Goal: Task Accomplishment & Management: Use online tool/utility

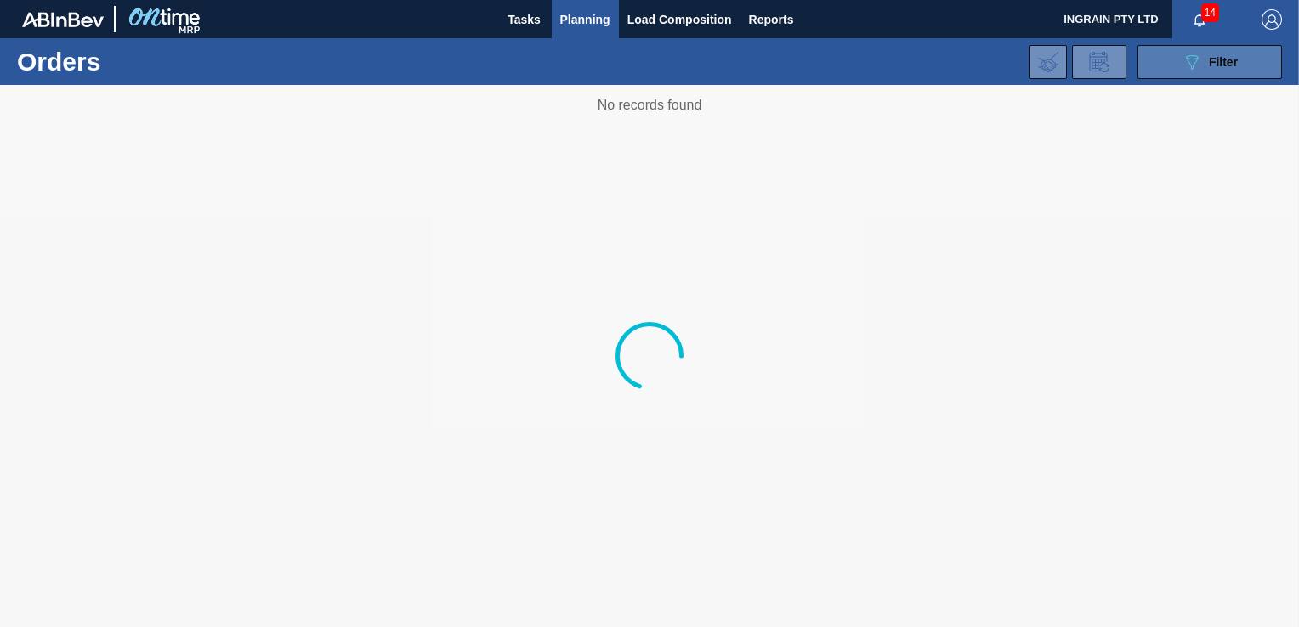
drag, startPoint x: 0, startPoint y: 0, endPoint x: 1183, endPoint y: 64, distance: 1184.9
click at [1183, 64] on icon "089F7B8B-B2A5-4AFE-B5C0-19BA573D28AC" at bounding box center [1191, 62] width 20 height 20
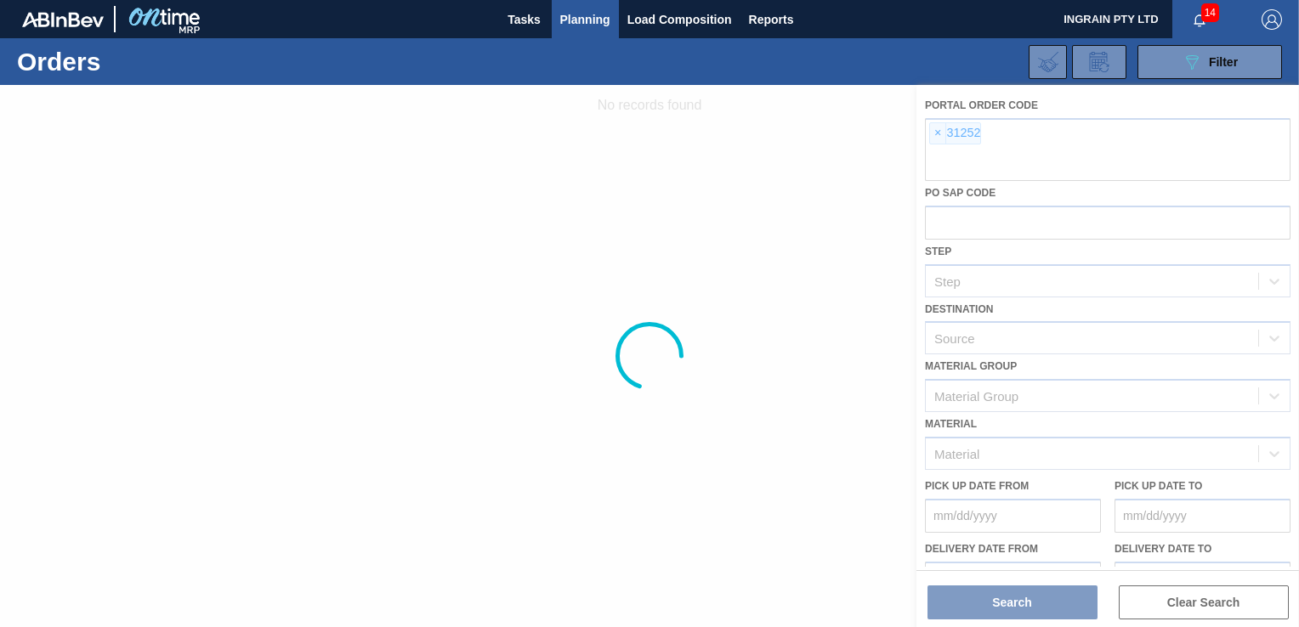
click at [930, 132] on div at bounding box center [649, 356] width 1299 height 542
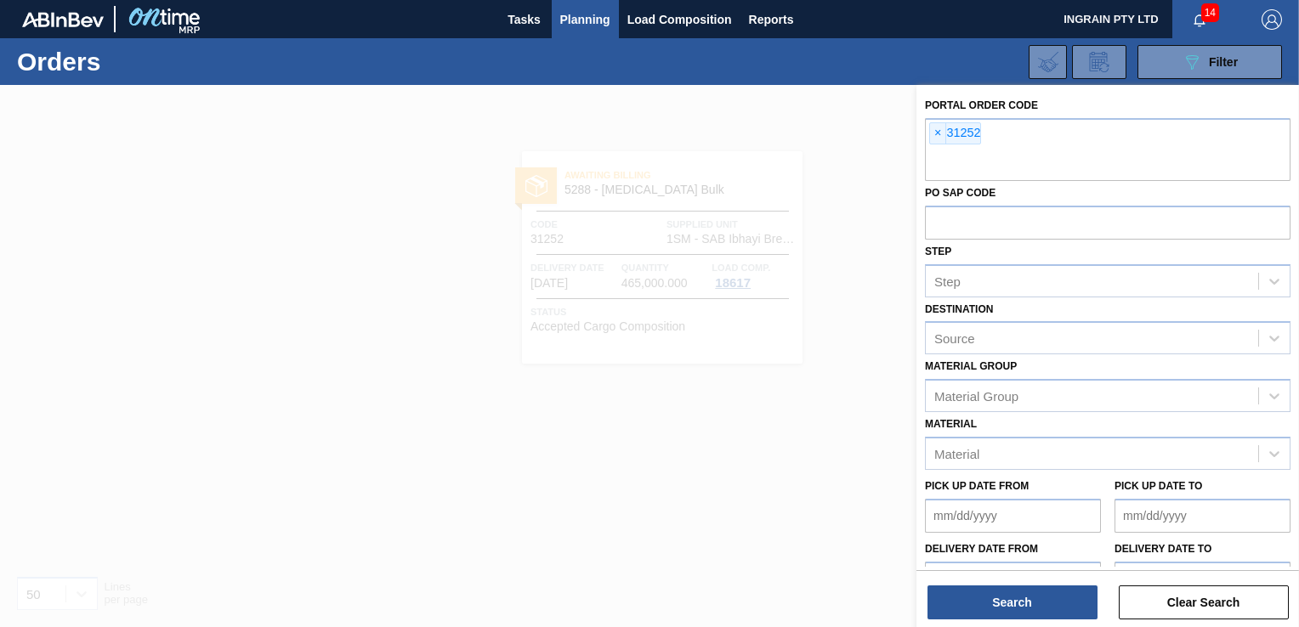
click at [938, 132] on span "×" at bounding box center [938, 133] width 16 height 20
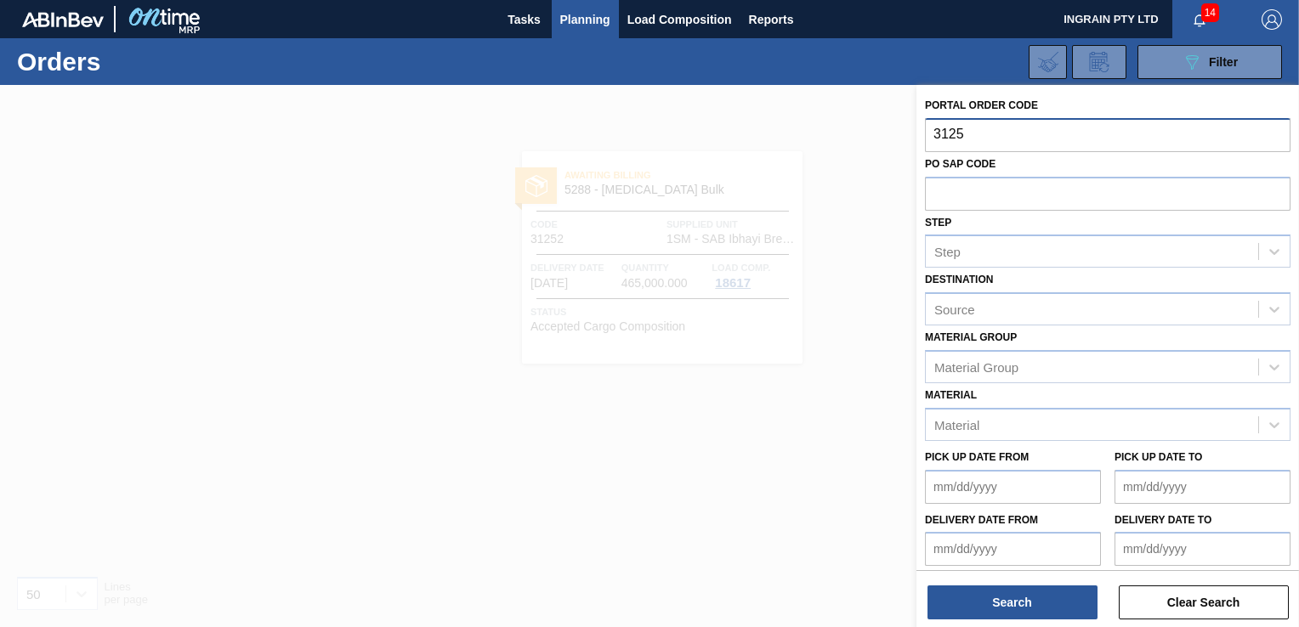
type input "31255"
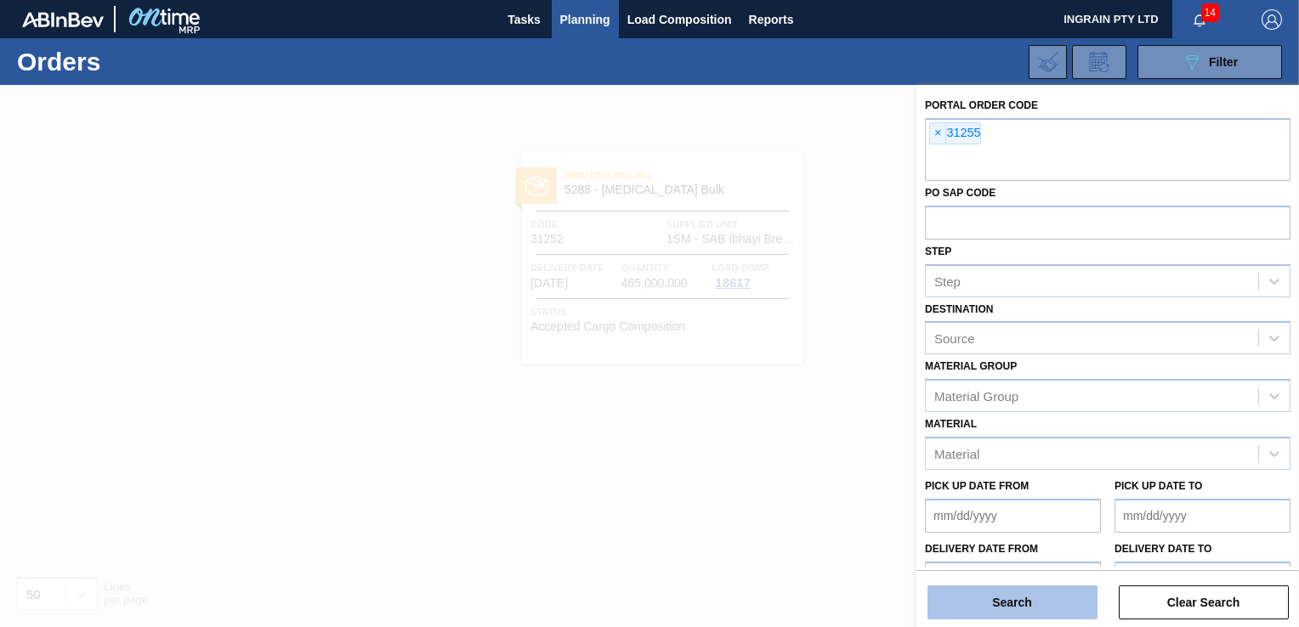
click at [1020, 607] on button "Search" at bounding box center [1012, 603] width 170 height 34
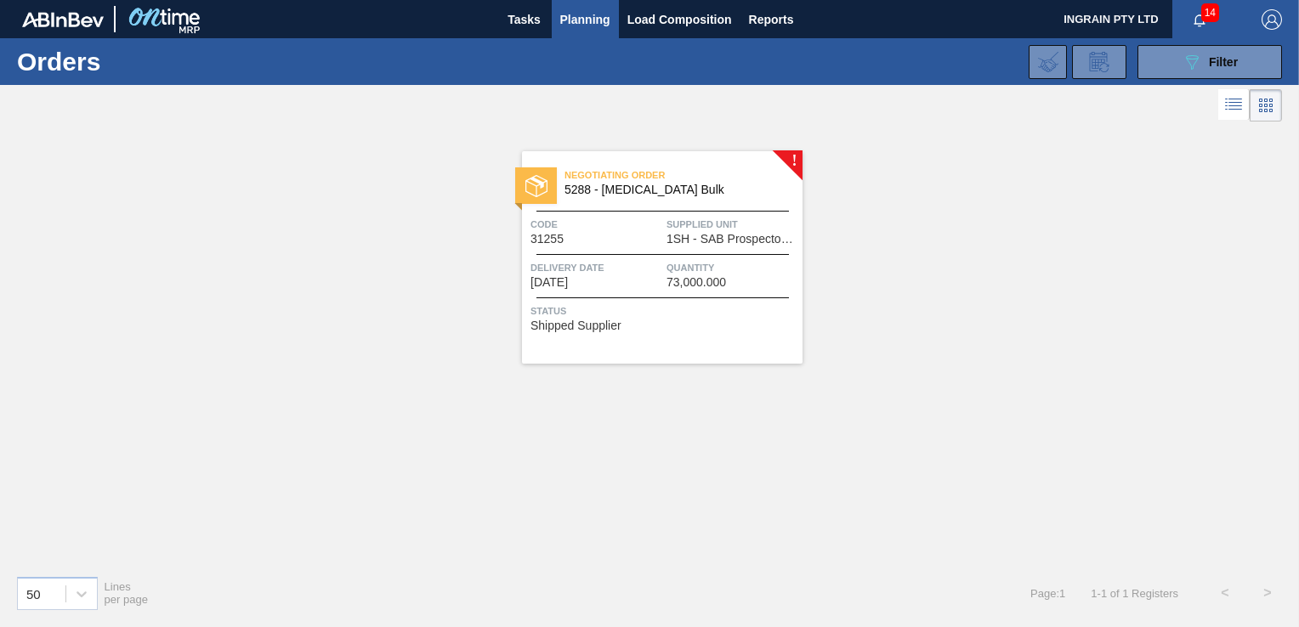
click at [659, 223] on span "Code" at bounding box center [596, 224] width 132 height 17
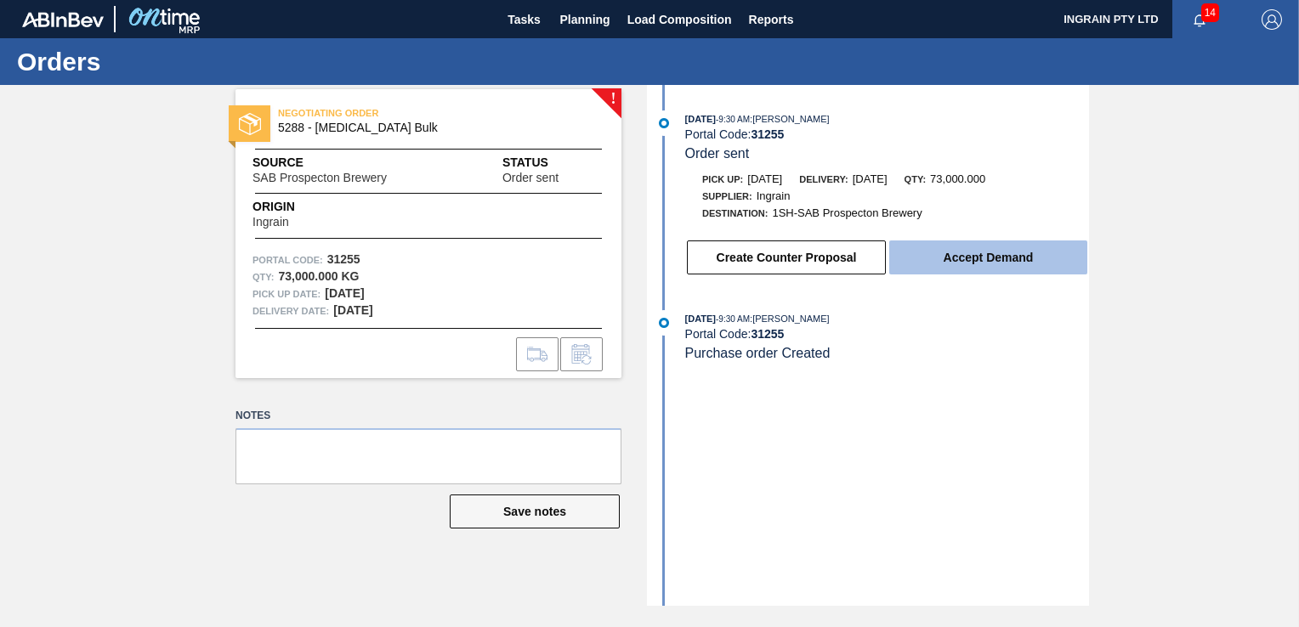
click at [957, 258] on button "Accept Demand" at bounding box center [988, 258] width 198 height 34
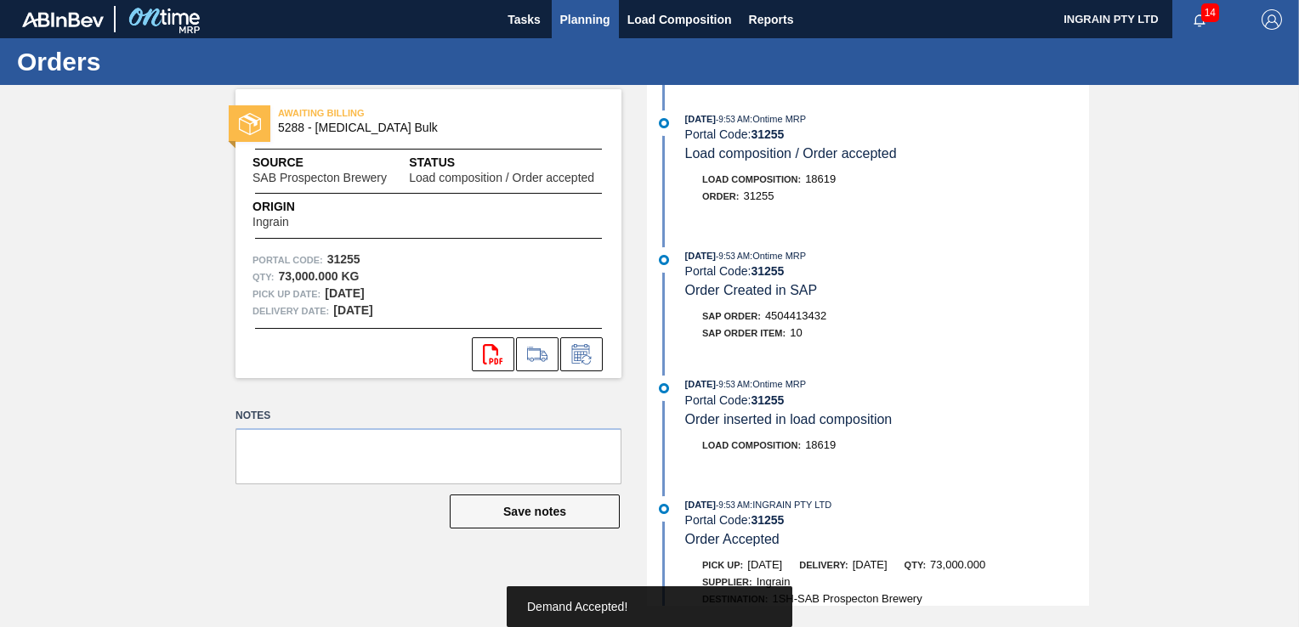
click at [585, 13] on span "Planning" at bounding box center [585, 19] width 50 height 20
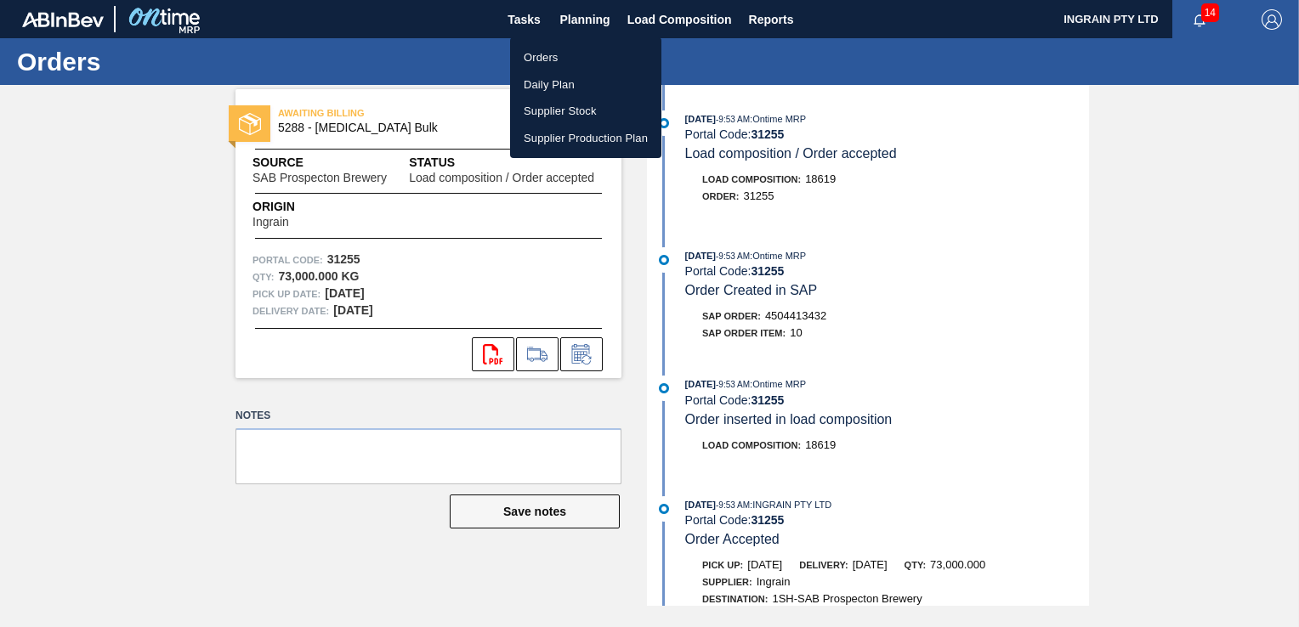
click at [556, 53] on li "Orders" at bounding box center [585, 57] width 151 height 27
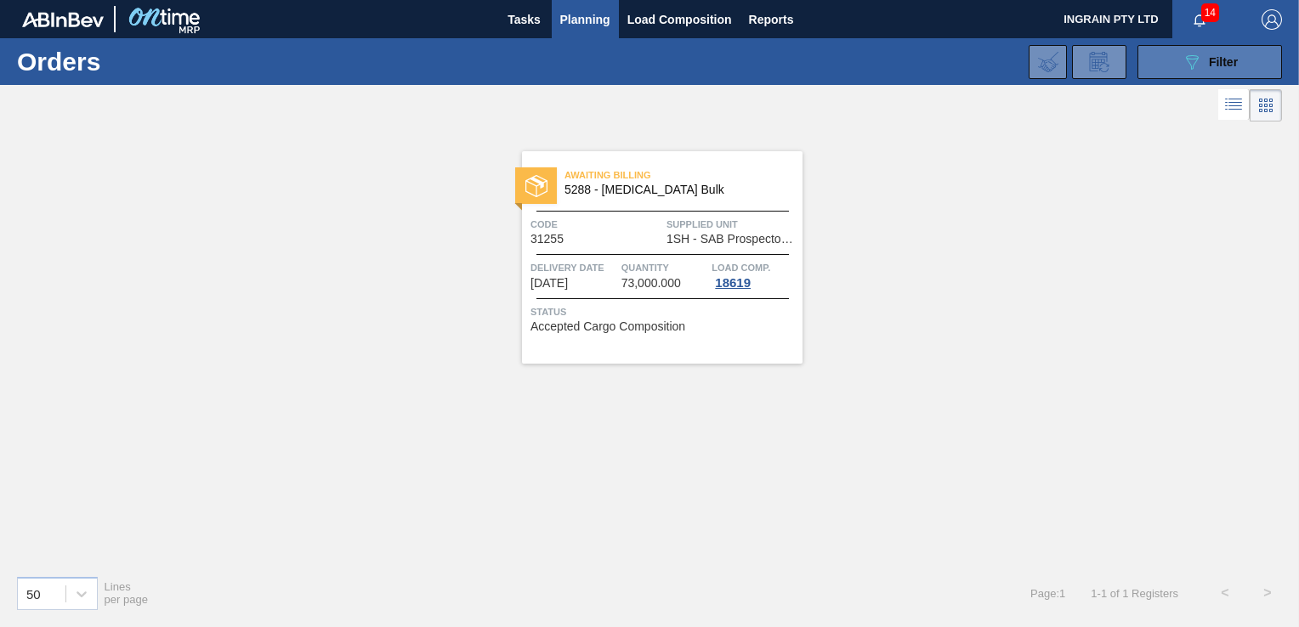
click at [1165, 69] on button "089F7B8B-B2A5-4AFE-B5C0-19BA573D28AC Filter" at bounding box center [1209, 62] width 144 height 34
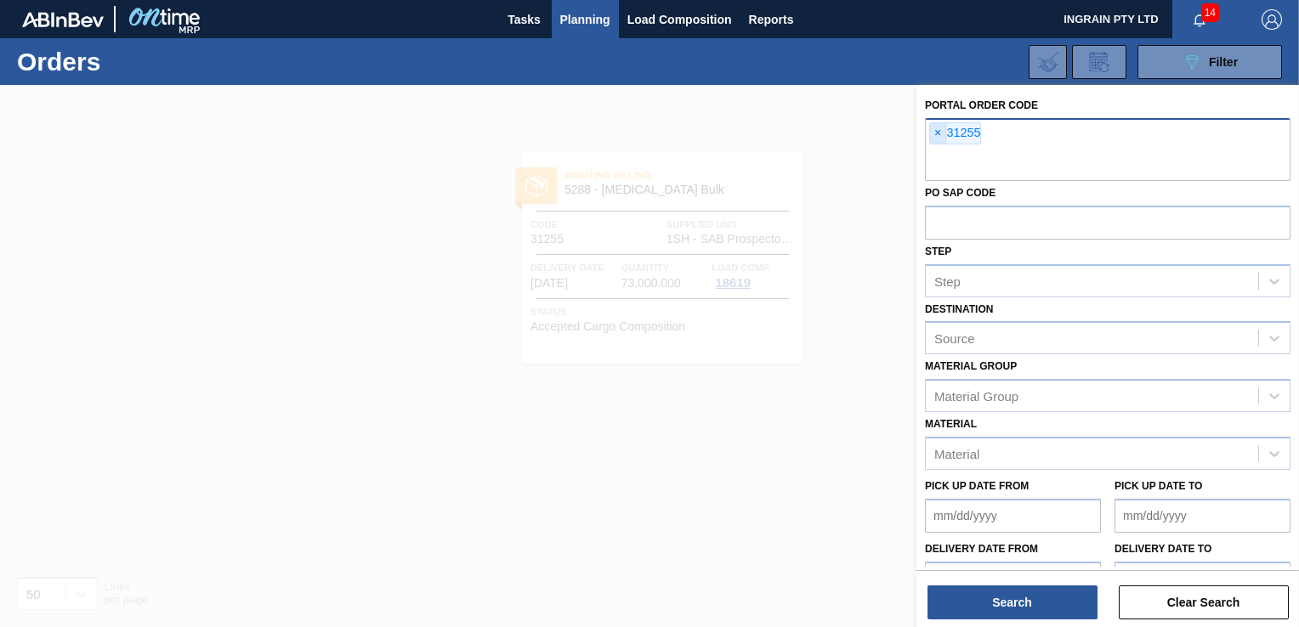
click at [938, 133] on span "×" at bounding box center [938, 133] width 16 height 20
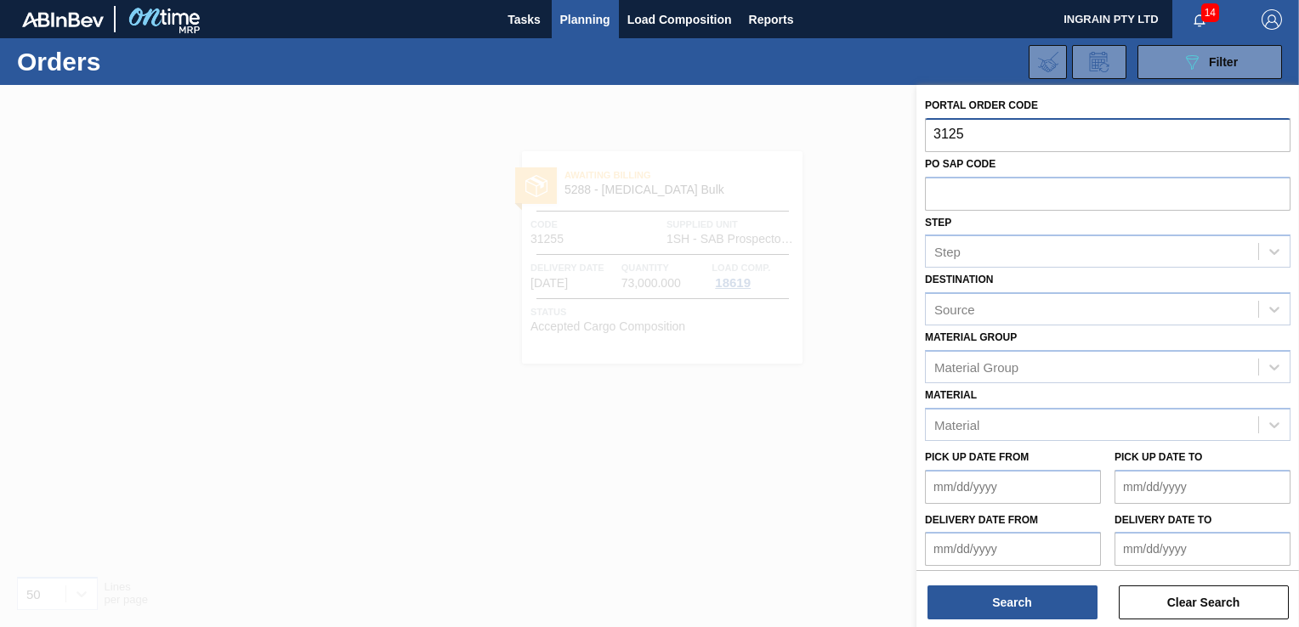
type input "31256"
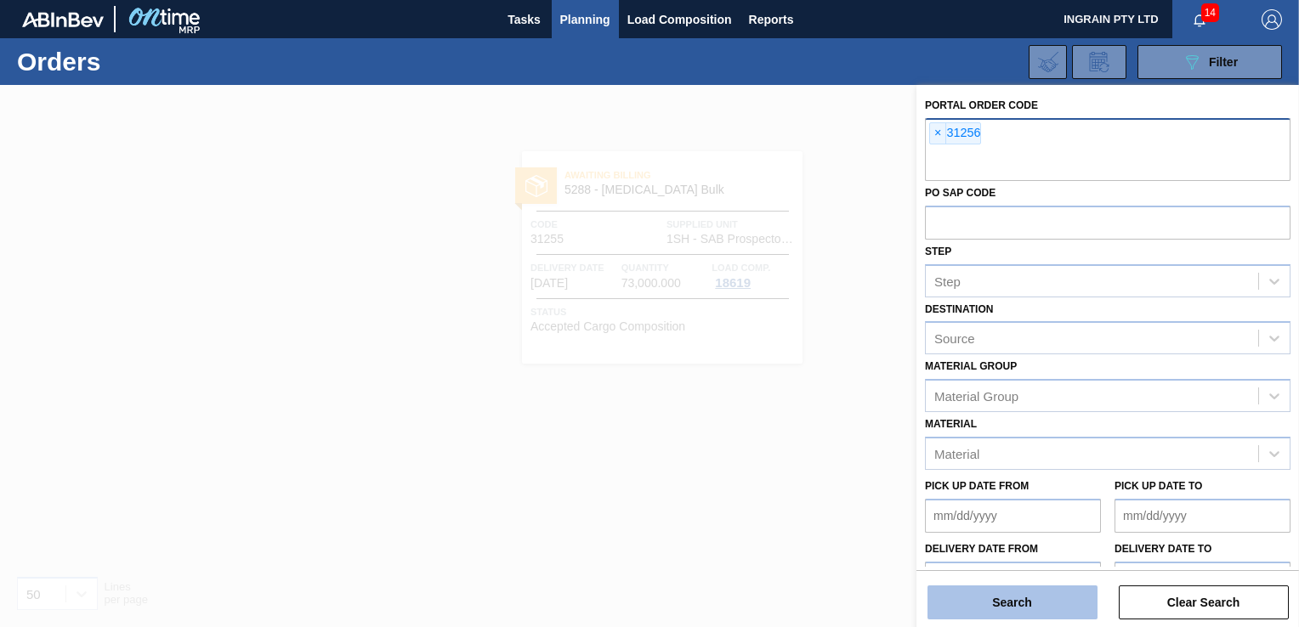
click at [1028, 598] on button "Search" at bounding box center [1012, 603] width 170 height 34
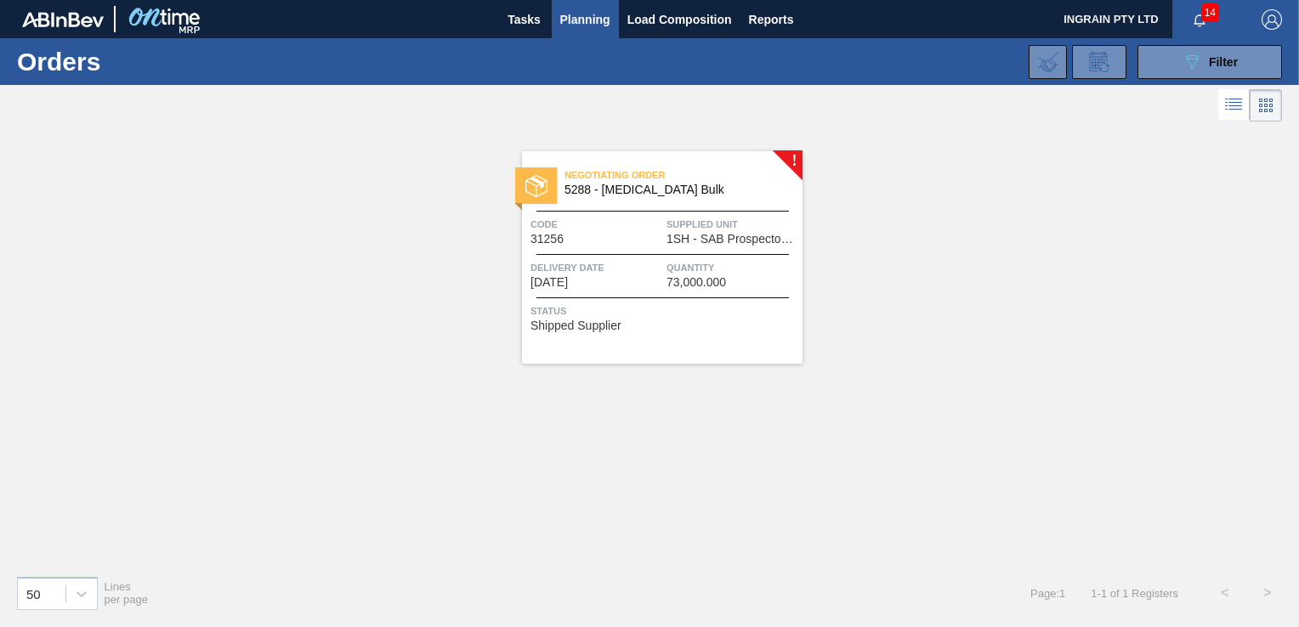
click at [704, 260] on span "Quantity" at bounding box center [732, 267] width 132 height 17
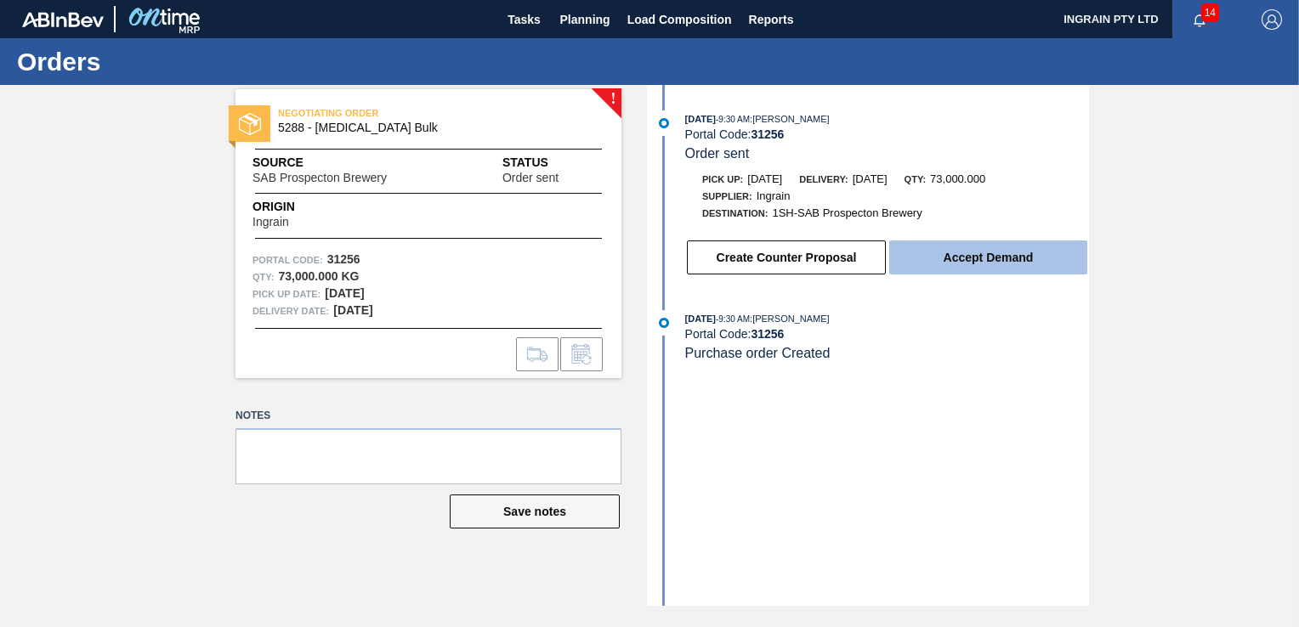
click at [985, 260] on button "Accept Demand" at bounding box center [988, 258] width 198 height 34
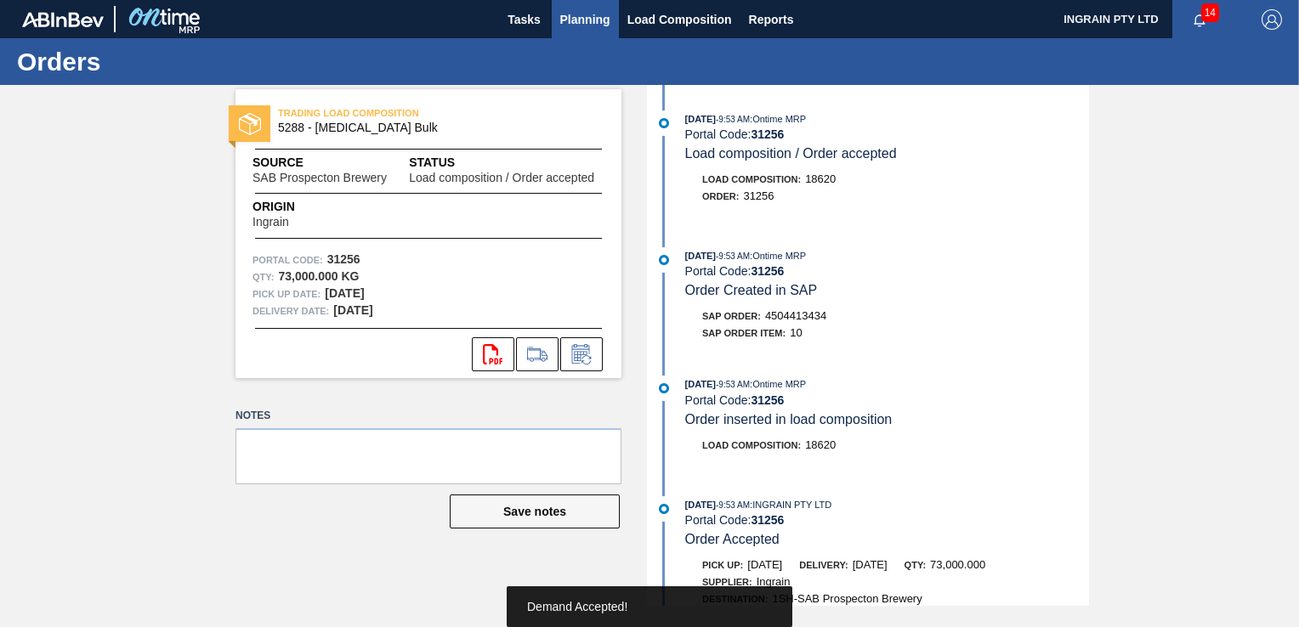
click at [571, 28] on span "Planning" at bounding box center [585, 19] width 50 height 20
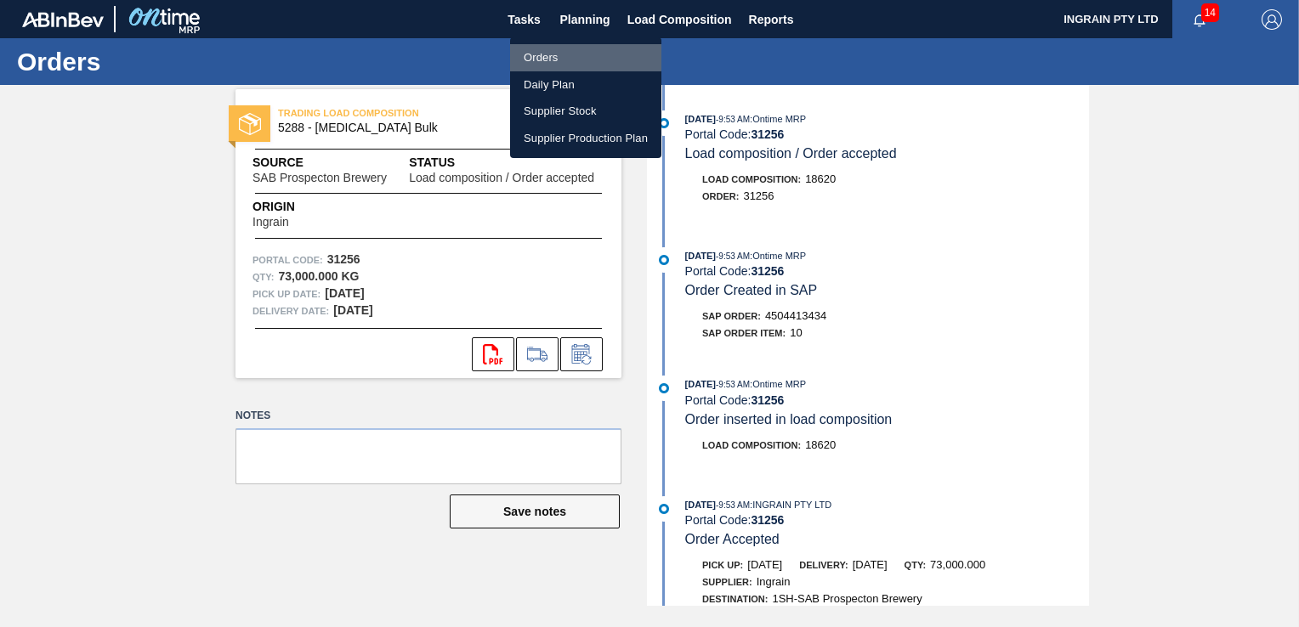
click at [563, 52] on li "Orders" at bounding box center [585, 57] width 151 height 27
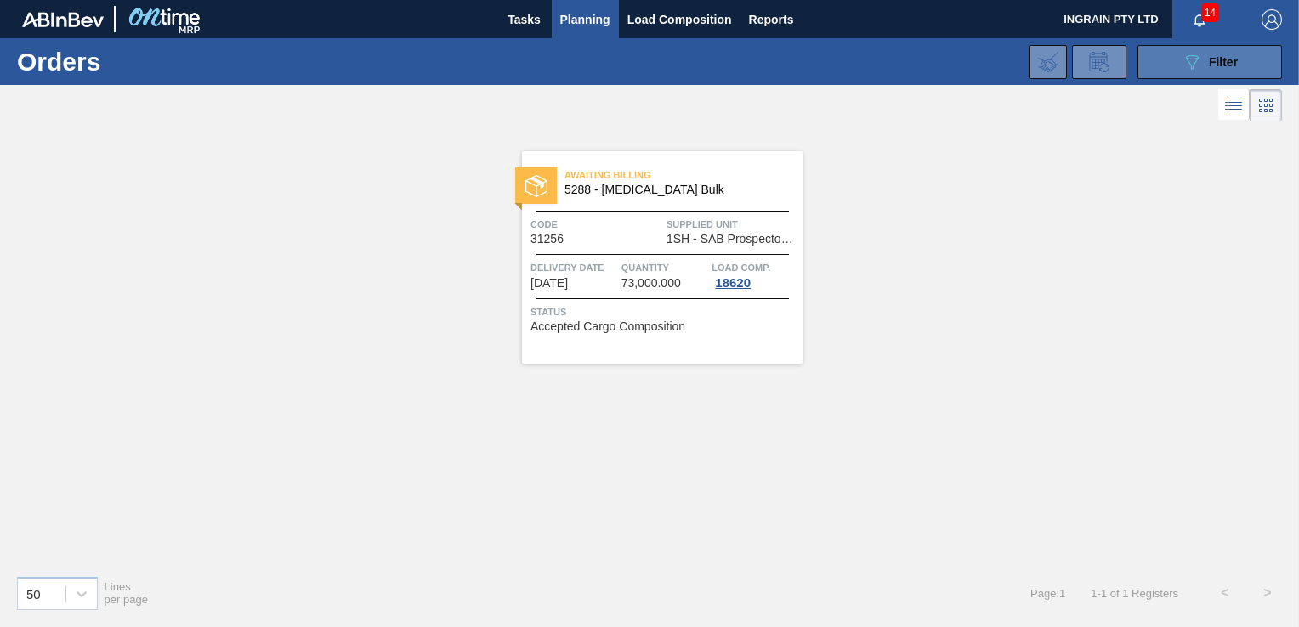
click at [1178, 61] on button "089F7B8B-B2A5-4AFE-B5C0-19BA573D28AC Filter" at bounding box center [1209, 62] width 144 height 34
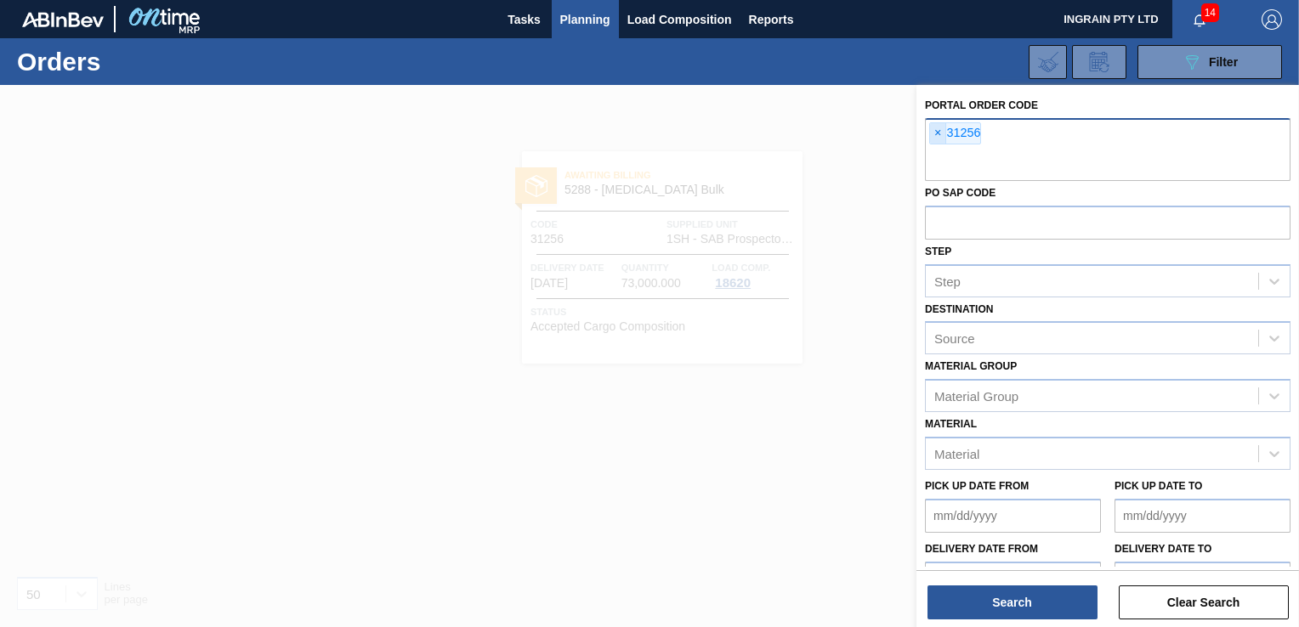
click at [935, 133] on span "×" at bounding box center [938, 133] width 16 height 20
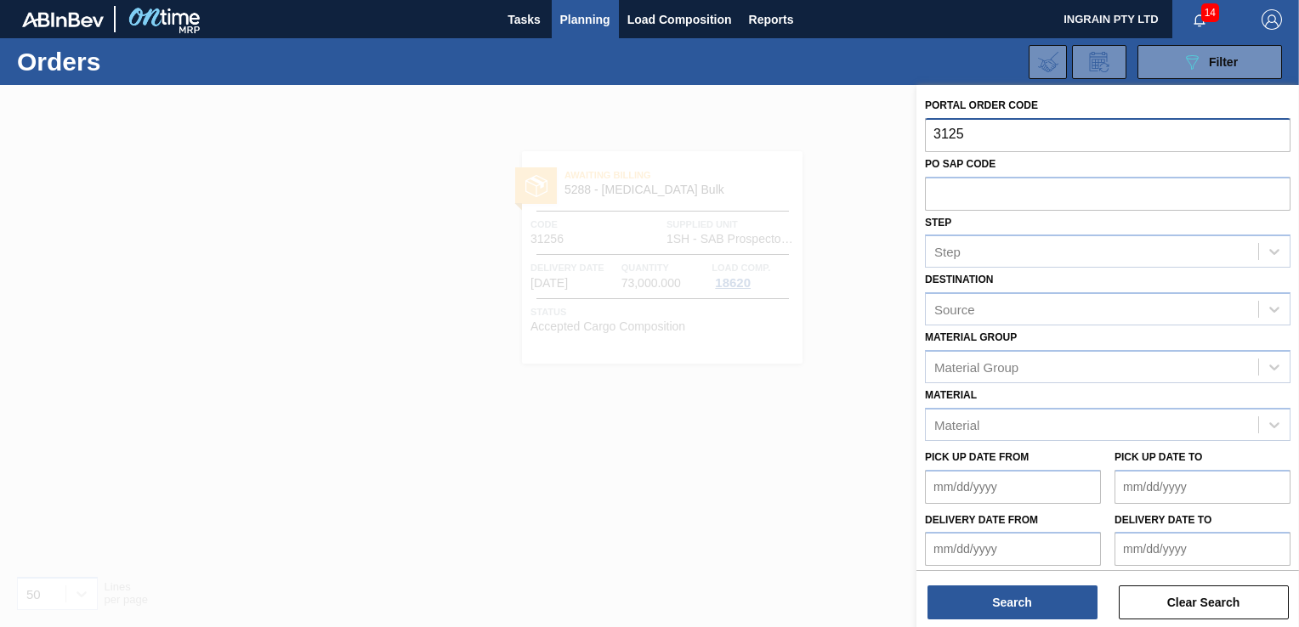
type input "31257"
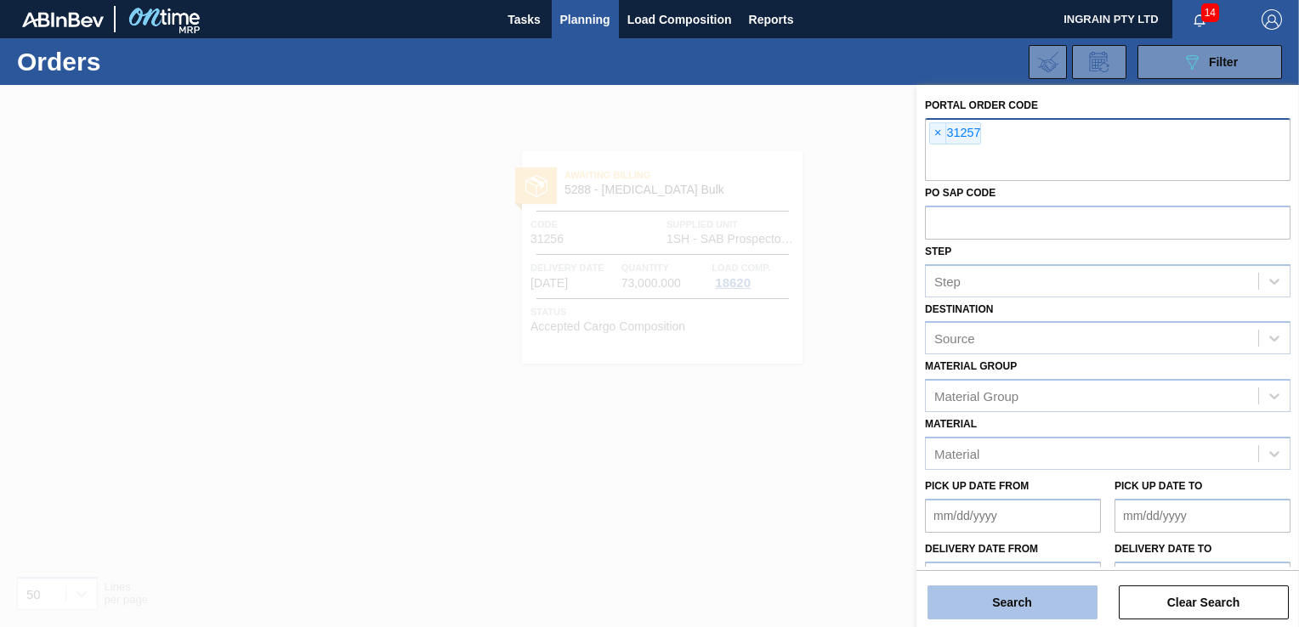
click at [1003, 603] on button "Search" at bounding box center [1012, 603] width 170 height 34
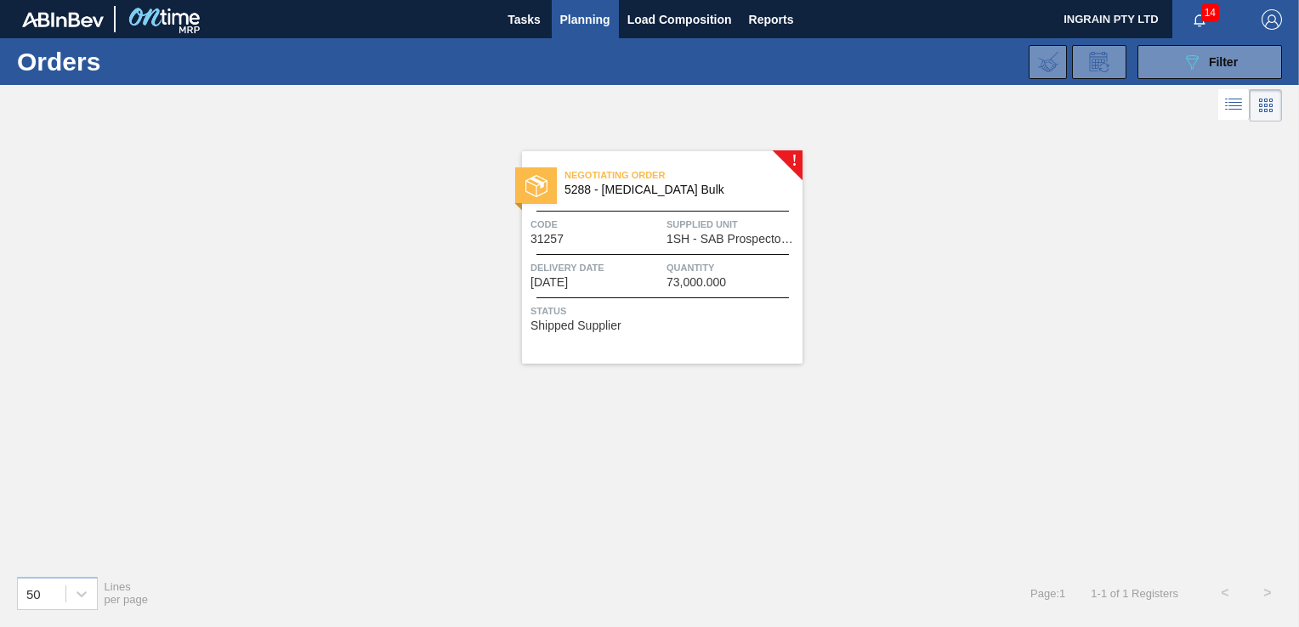
click at [747, 224] on span "Supplied Unit" at bounding box center [732, 224] width 132 height 17
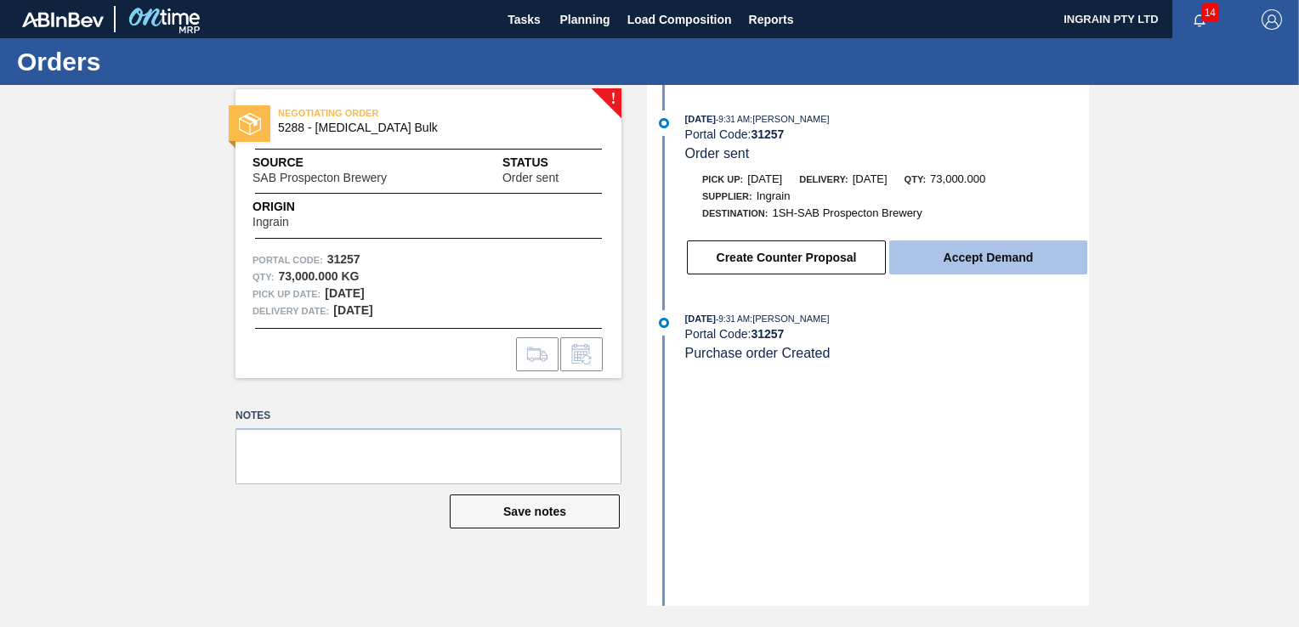
click at [968, 260] on button "Accept Demand" at bounding box center [988, 258] width 198 height 34
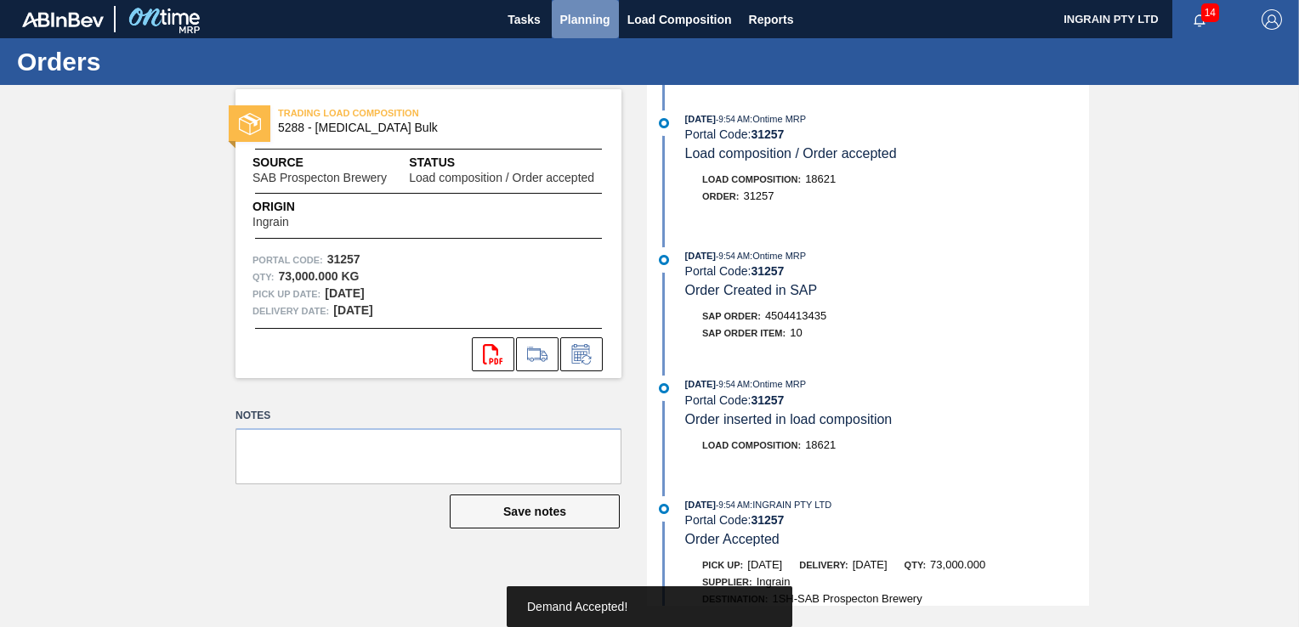
click at [581, 15] on span "Planning" at bounding box center [585, 19] width 50 height 20
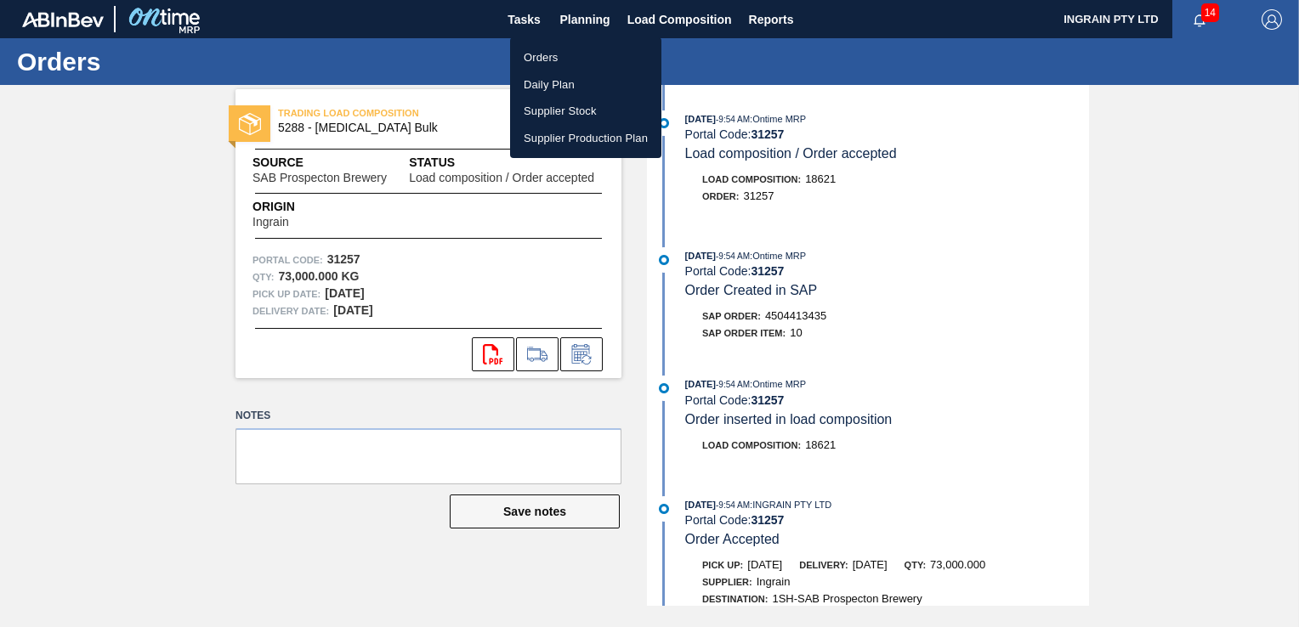
click at [552, 49] on li "Orders" at bounding box center [585, 57] width 151 height 27
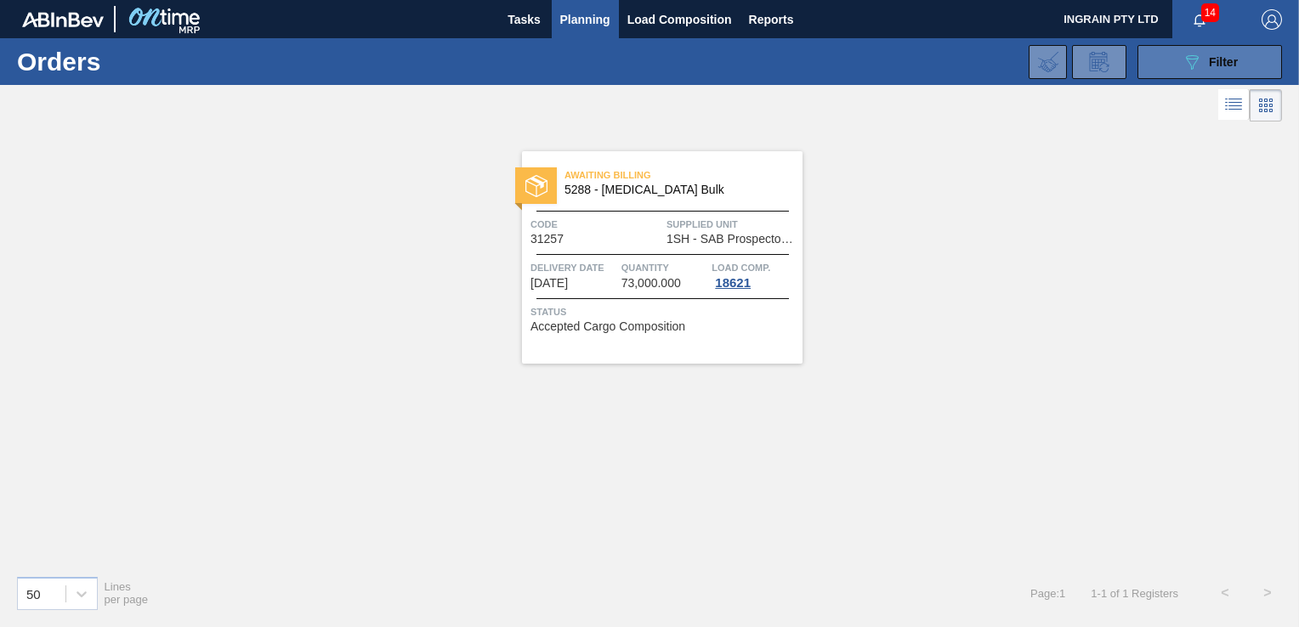
click at [1209, 64] on span "Filter" at bounding box center [1223, 62] width 29 height 14
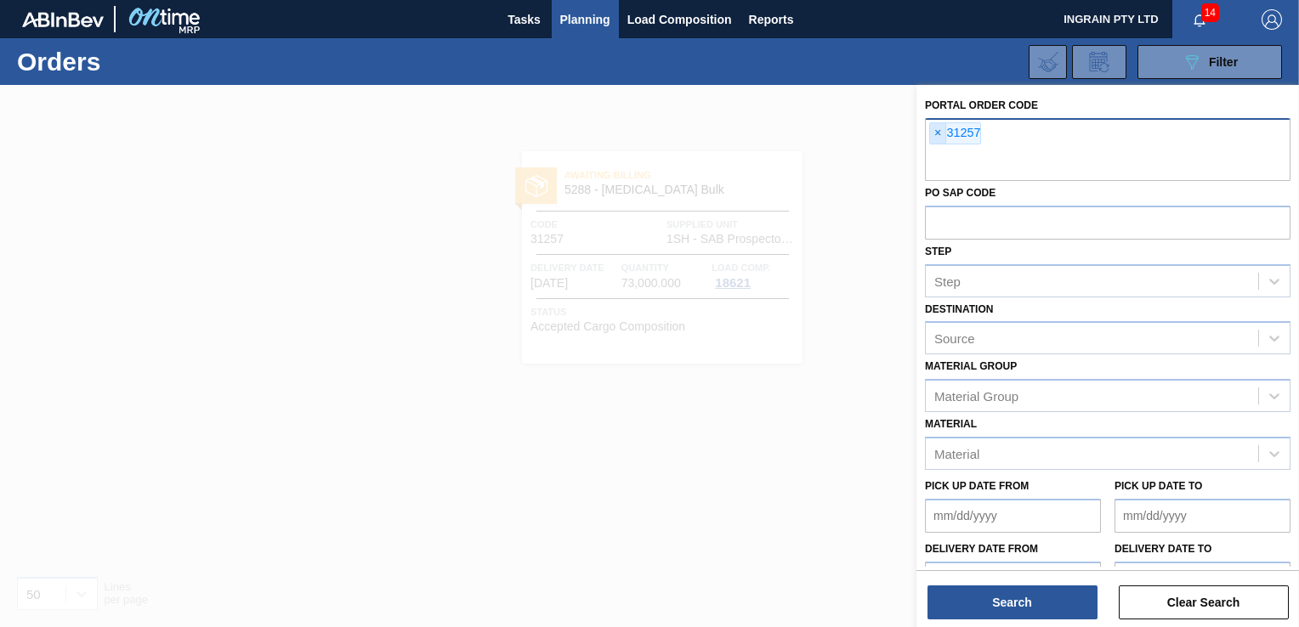
click at [932, 130] on span "×" at bounding box center [938, 133] width 16 height 20
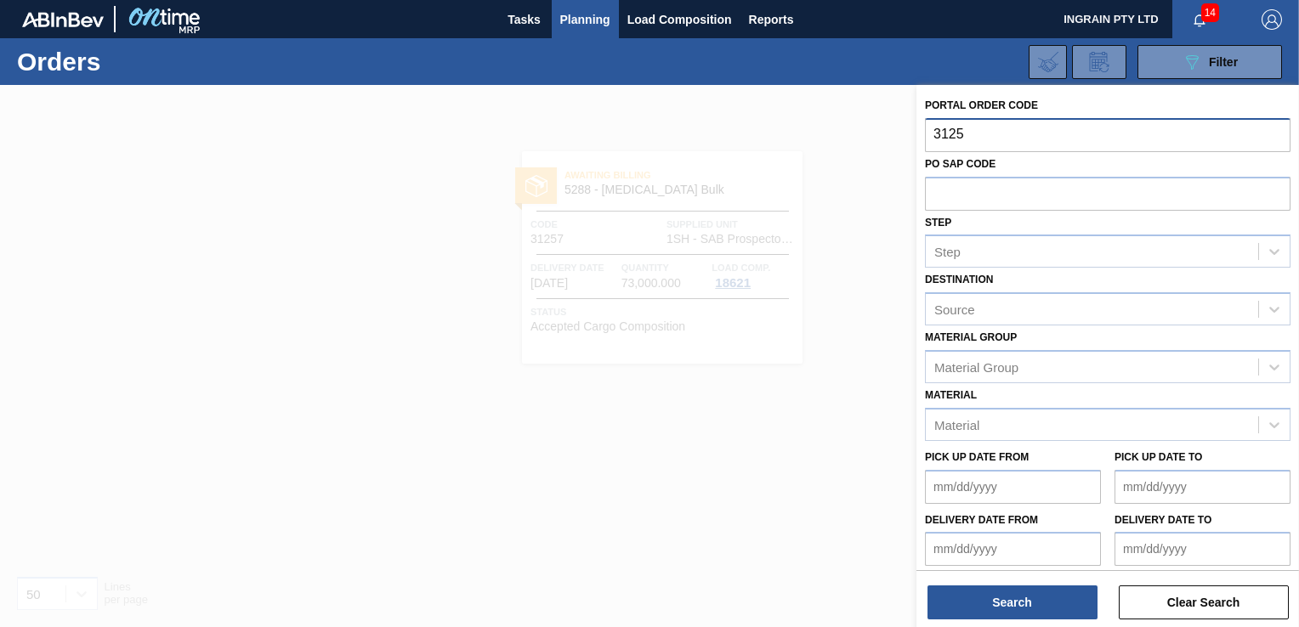
type input "31258"
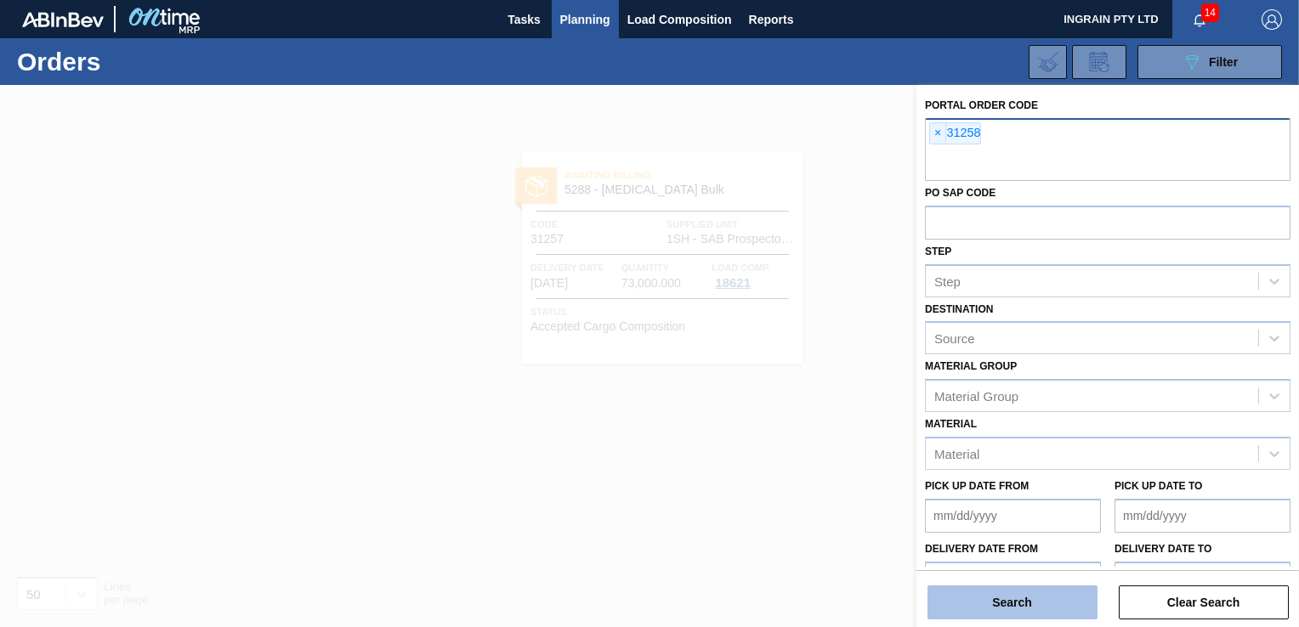
click at [1023, 604] on button "Search" at bounding box center [1012, 603] width 170 height 34
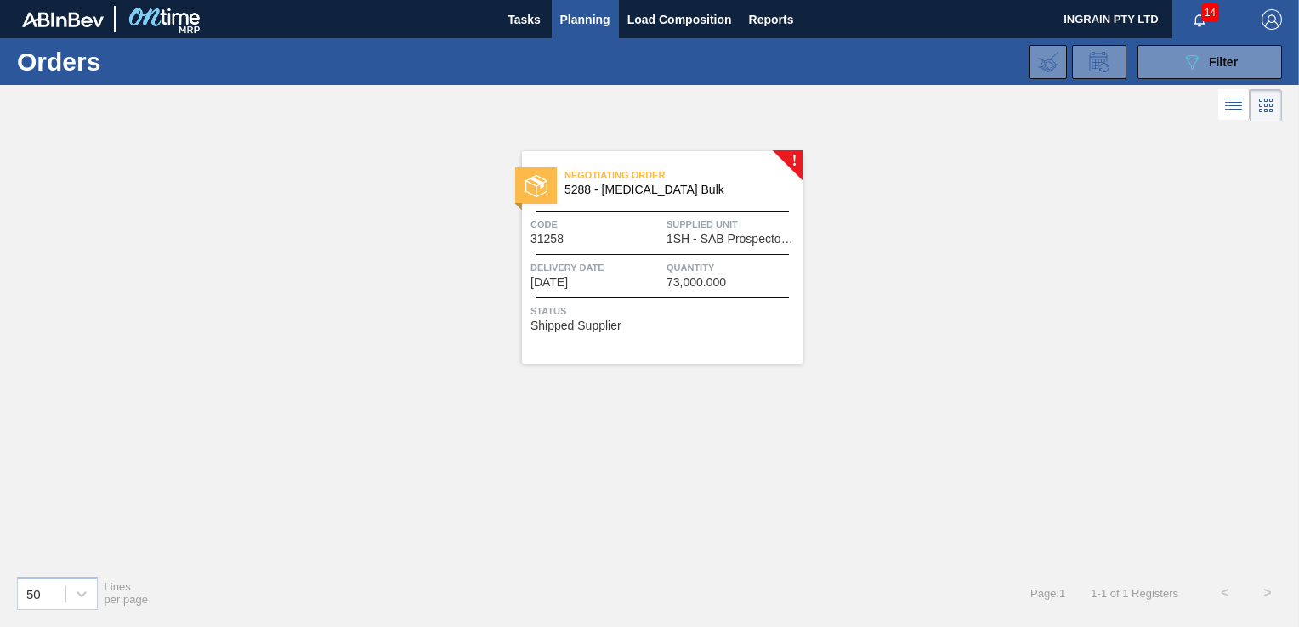
click at [679, 236] on span "1SH - SAB Prospecton Brewery" at bounding box center [732, 239] width 132 height 13
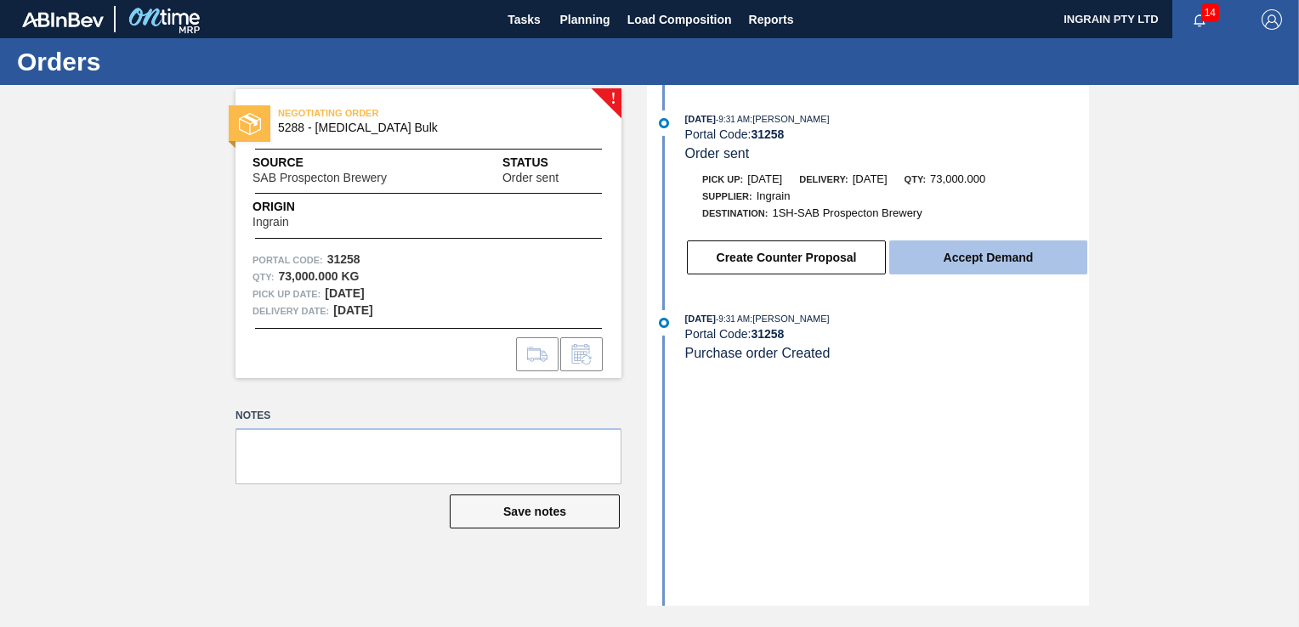
click at [959, 262] on button "Accept Demand" at bounding box center [988, 258] width 198 height 34
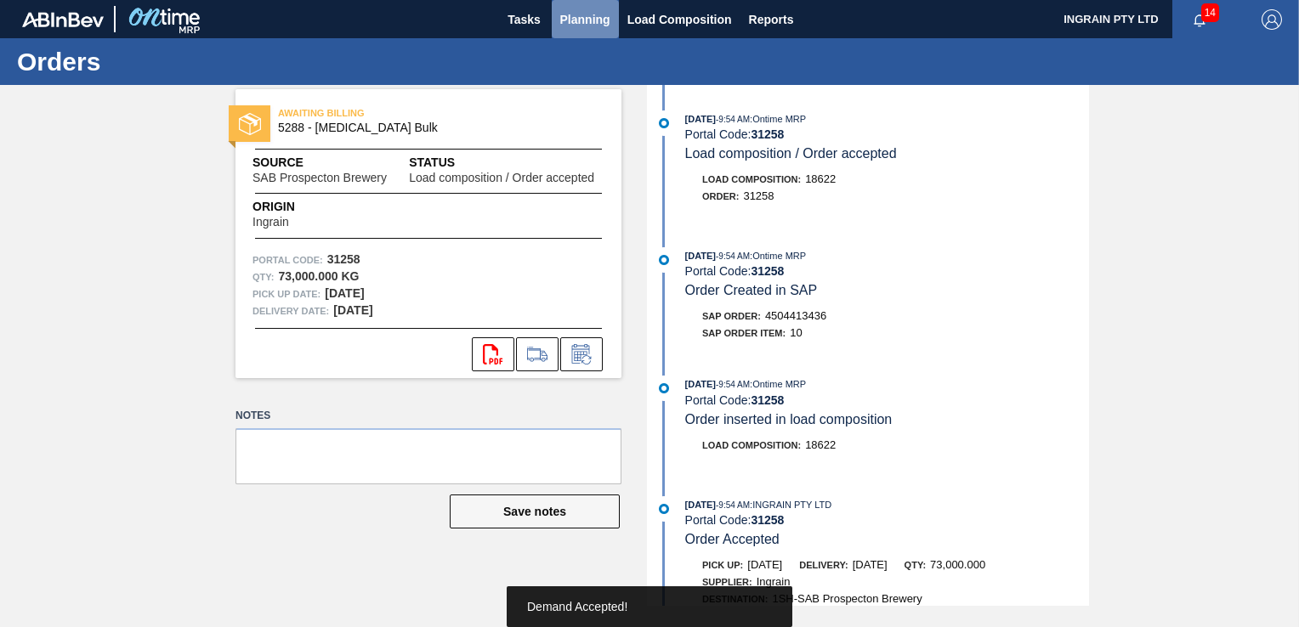
click at [567, 18] on span "Planning" at bounding box center [585, 19] width 50 height 20
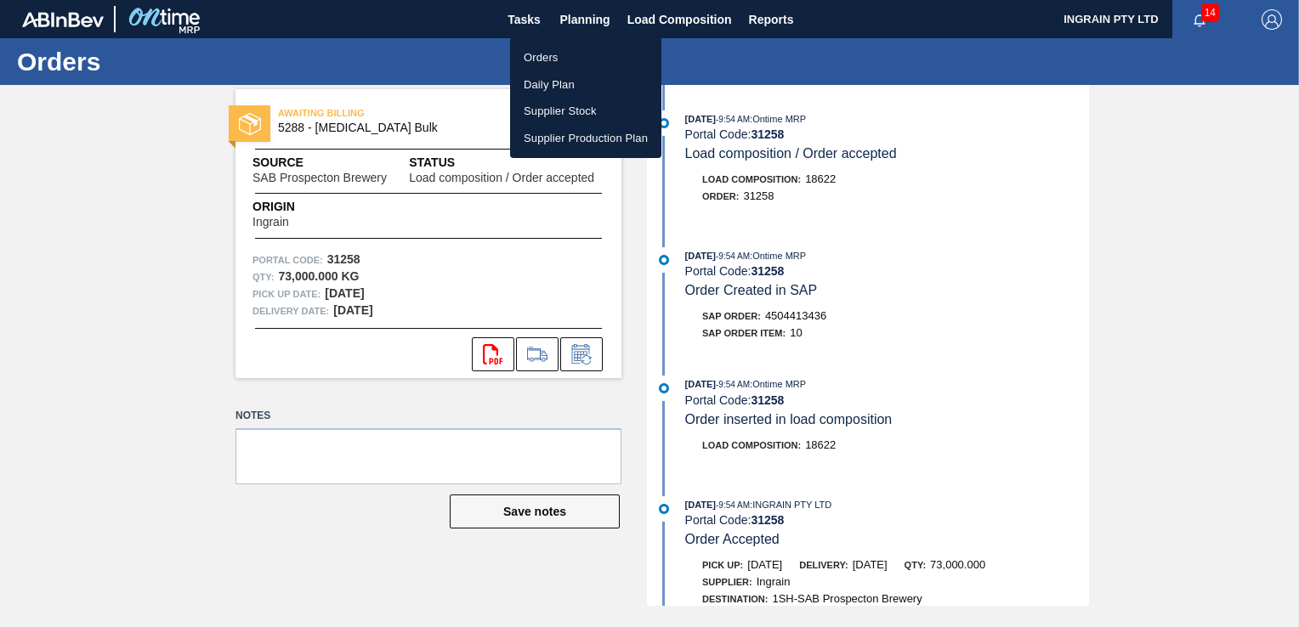
click at [561, 56] on li "Orders" at bounding box center [585, 57] width 151 height 27
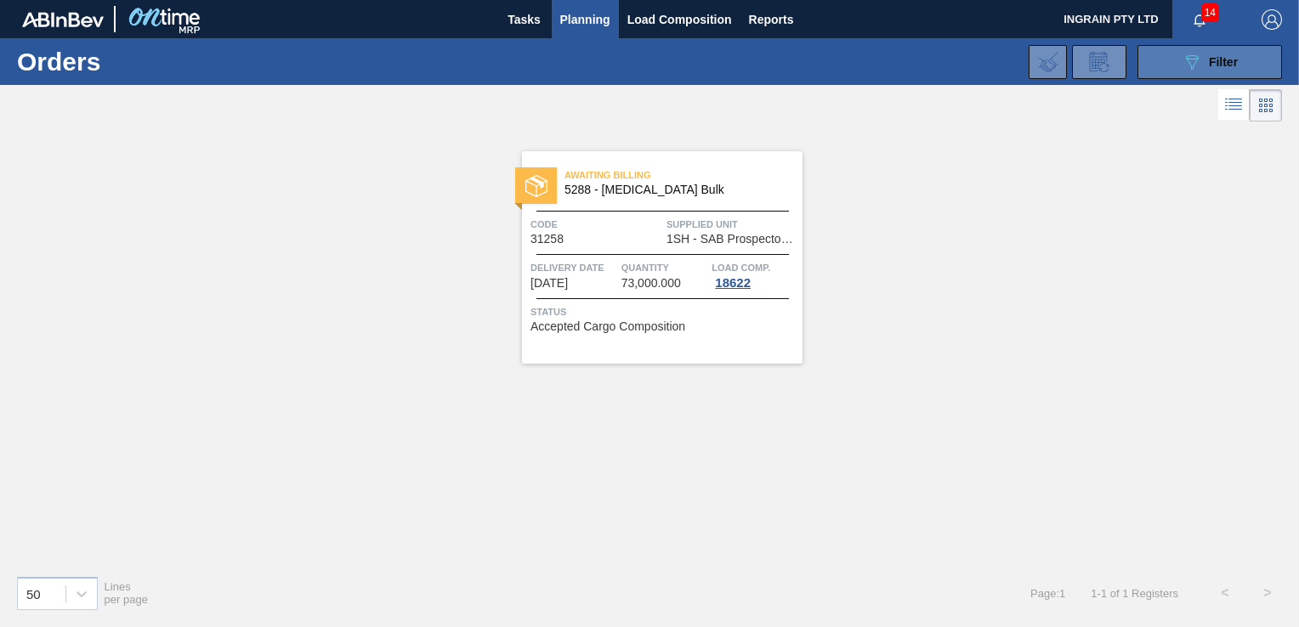
click at [1204, 65] on div "089F7B8B-B2A5-4AFE-B5C0-19BA573D28AC Filter" at bounding box center [1209, 62] width 56 height 20
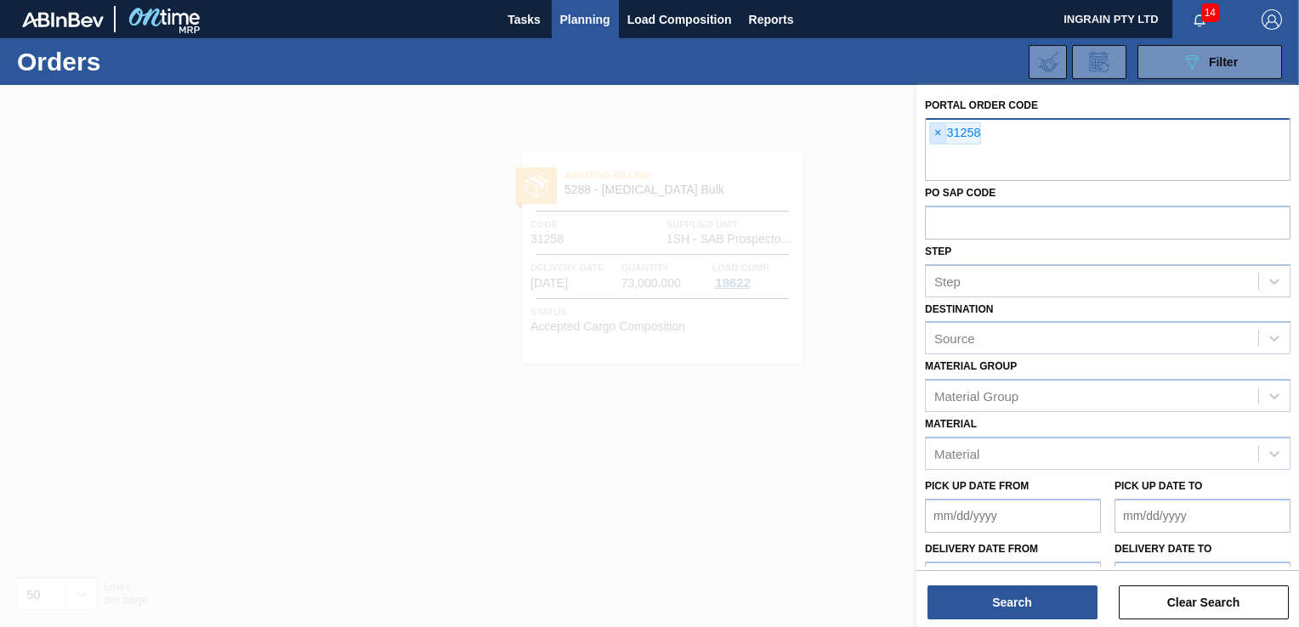
click at [936, 134] on span "×" at bounding box center [938, 133] width 16 height 20
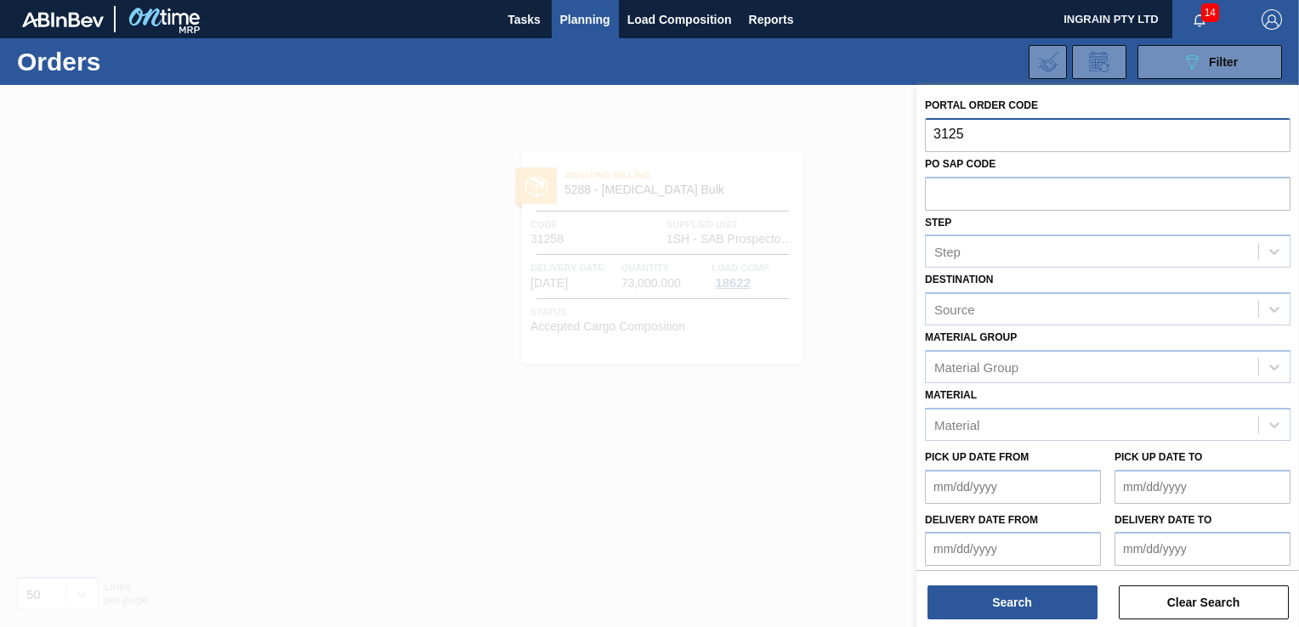
type input "31259"
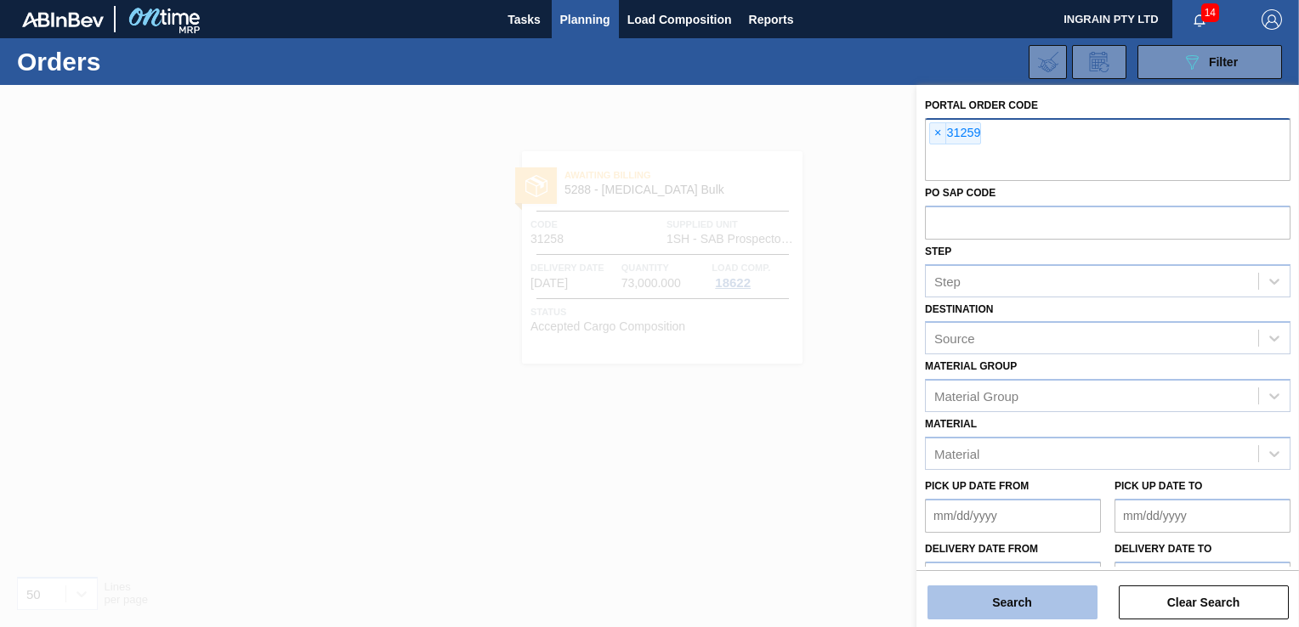
click at [1025, 603] on button "Search" at bounding box center [1012, 603] width 170 height 34
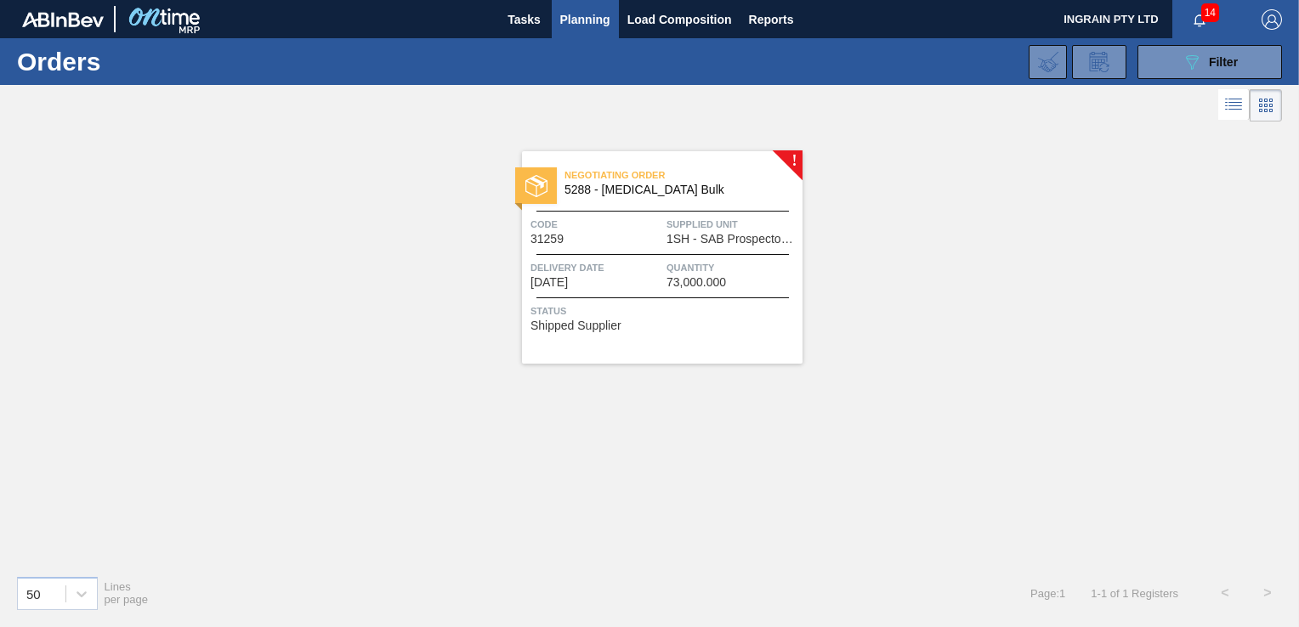
click at [687, 201] on div "Negotiating Order 5288 - [MEDICAL_DATA] Bulk" at bounding box center [662, 183] width 280 height 38
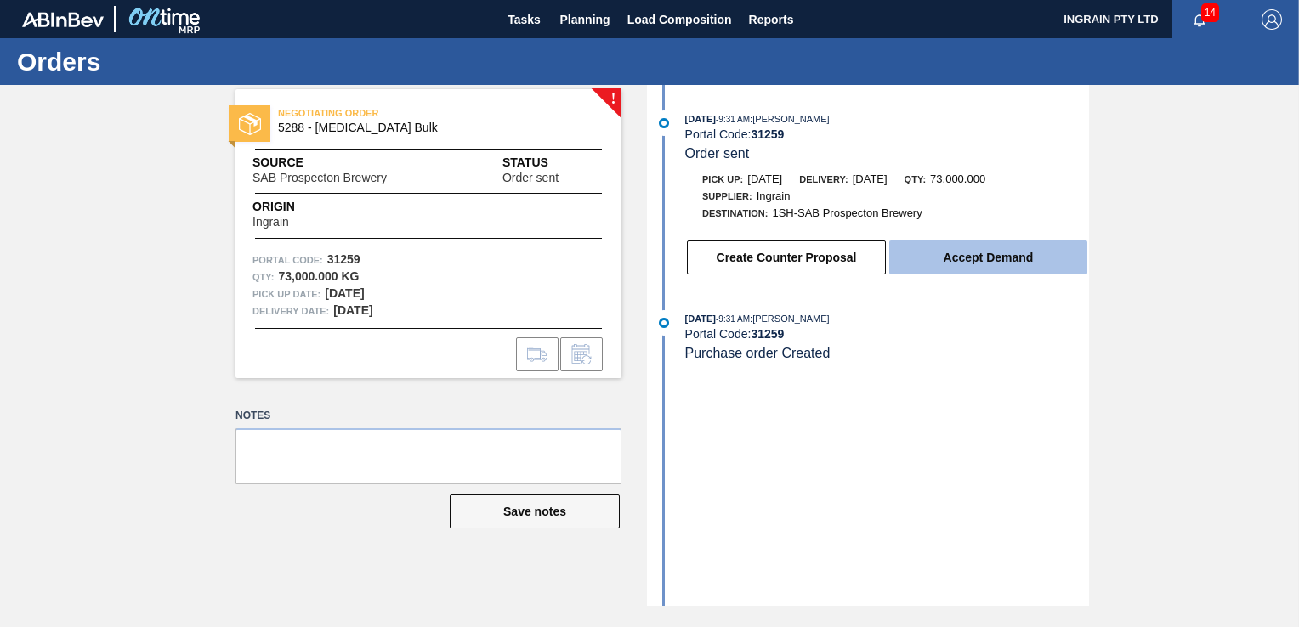
click at [988, 266] on button "Accept Demand" at bounding box center [988, 258] width 198 height 34
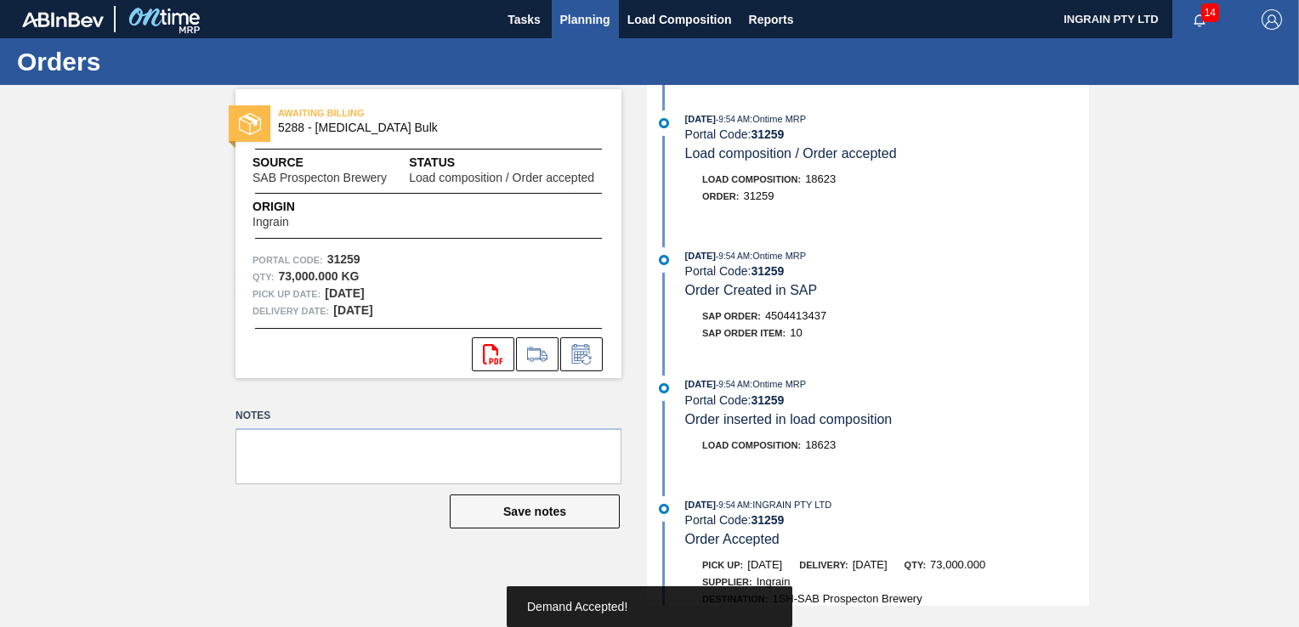
click at [575, 14] on span "Planning" at bounding box center [585, 19] width 50 height 20
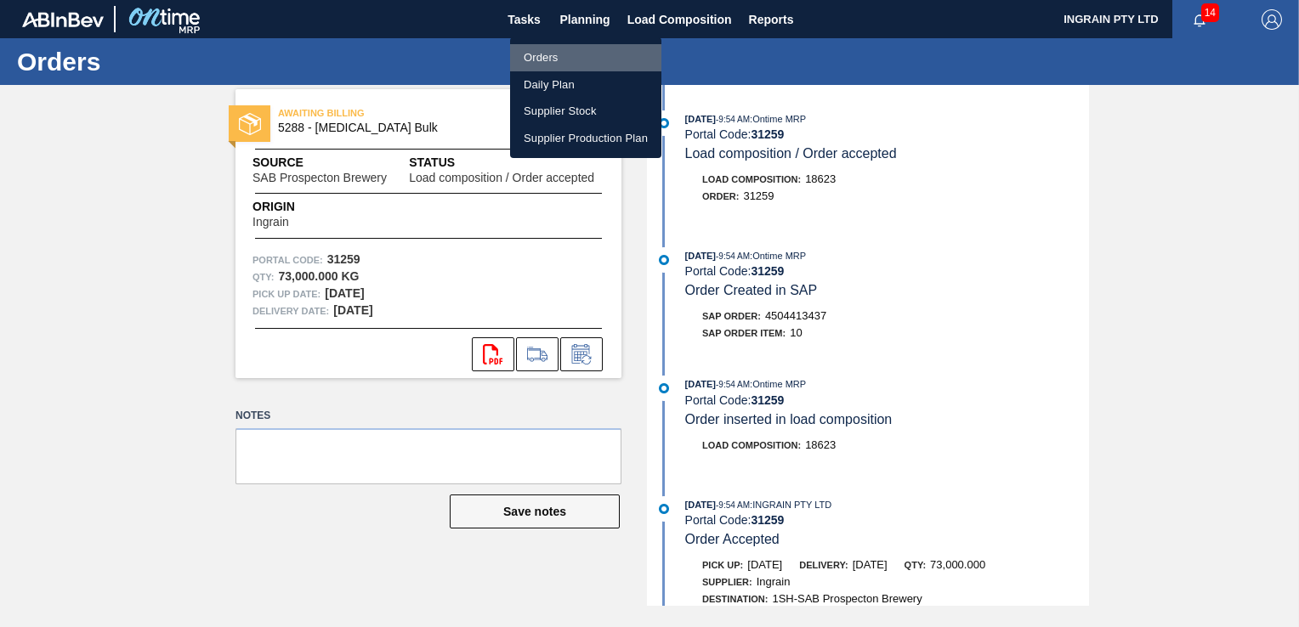
click at [552, 53] on li "Orders" at bounding box center [585, 57] width 151 height 27
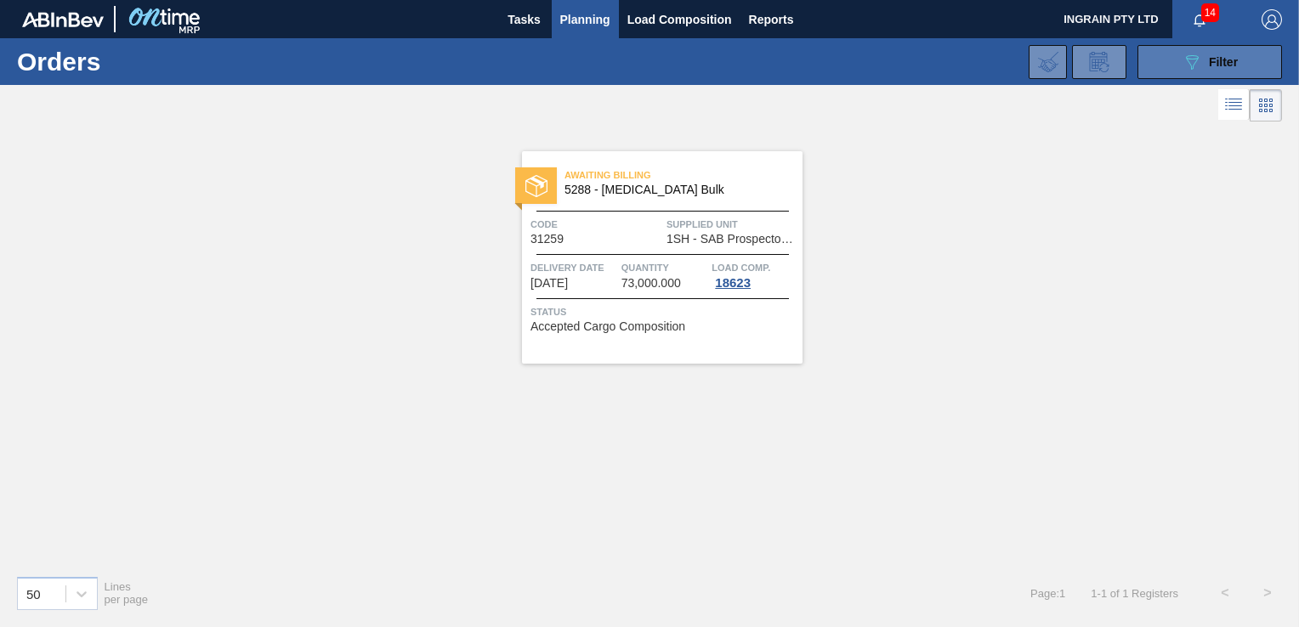
click at [1198, 56] on icon "089F7B8B-B2A5-4AFE-B5C0-19BA573D28AC" at bounding box center [1191, 62] width 20 height 20
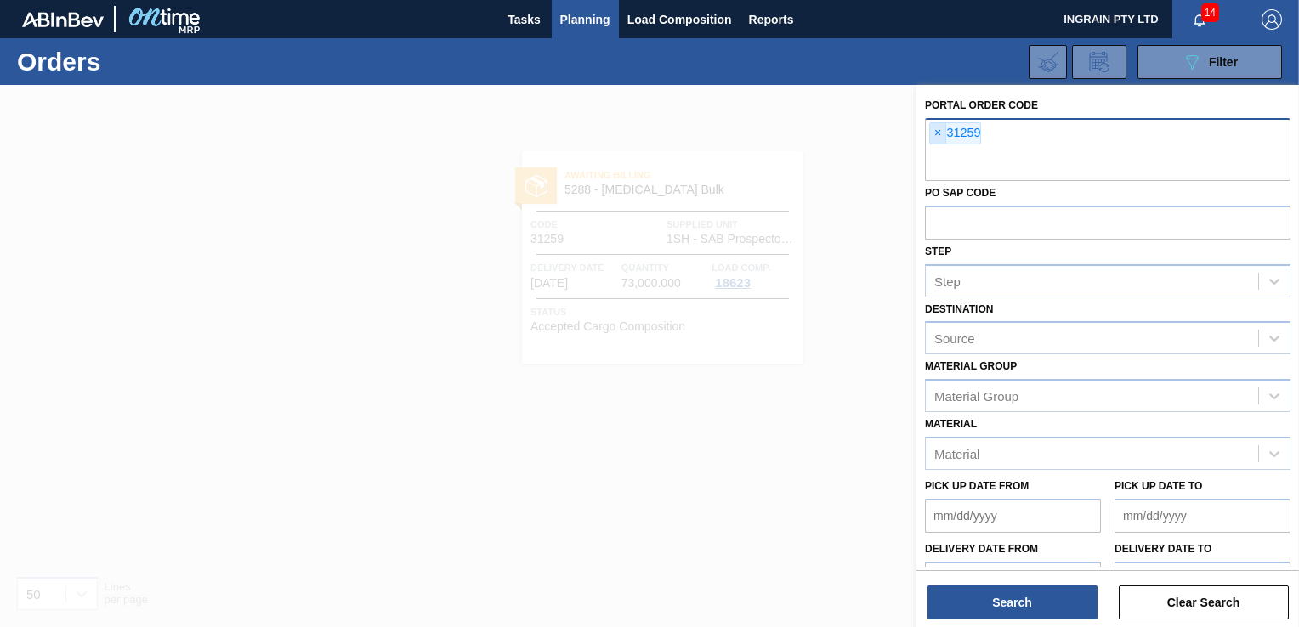
click at [932, 128] on span "×" at bounding box center [938, 133] width 16 height 20
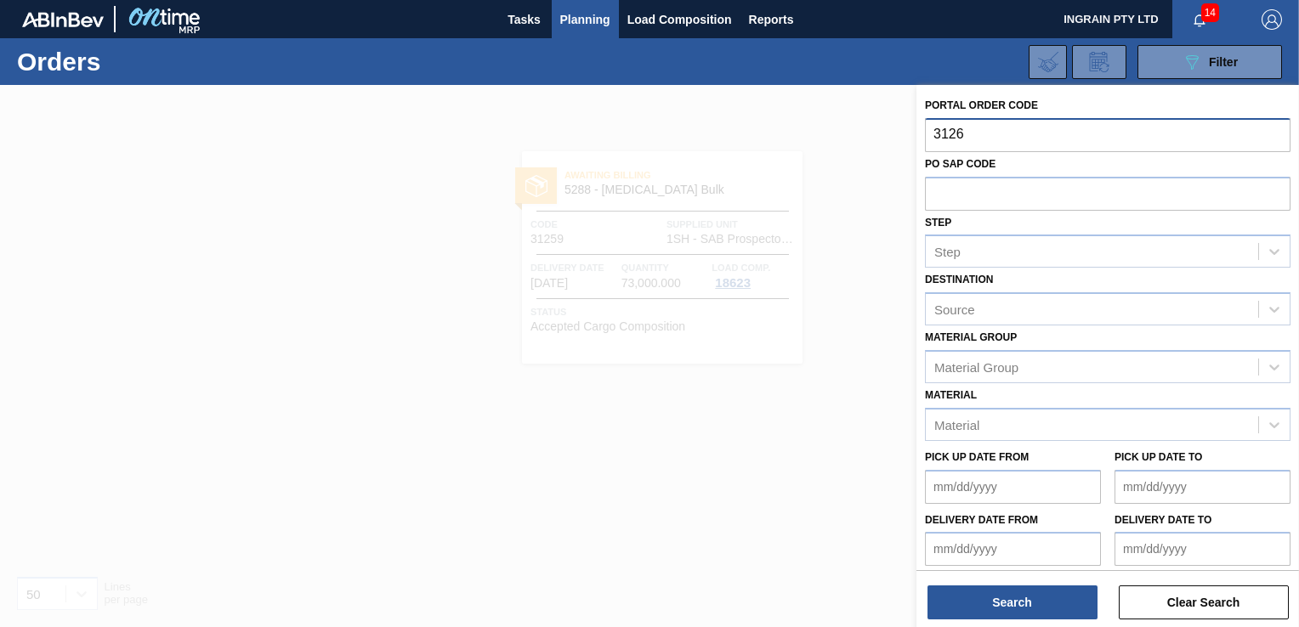
type input "31260"
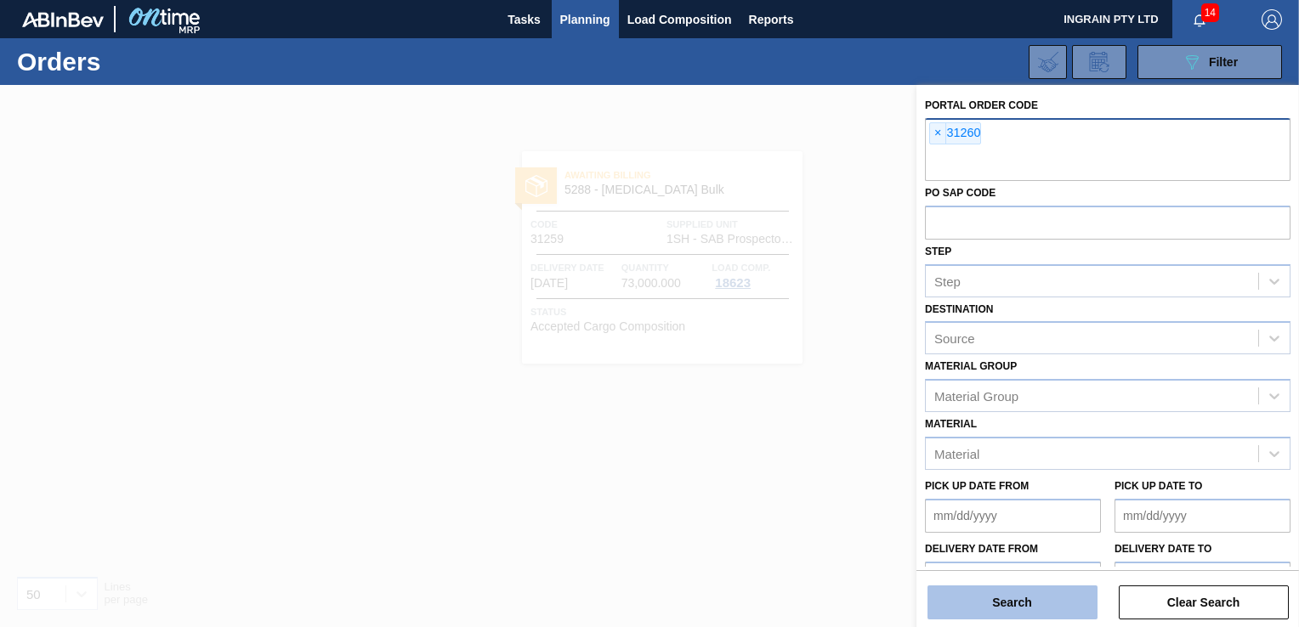
click at [1039, 606] on button "Search" at bounding box center [1012, 603] width 170 height 34
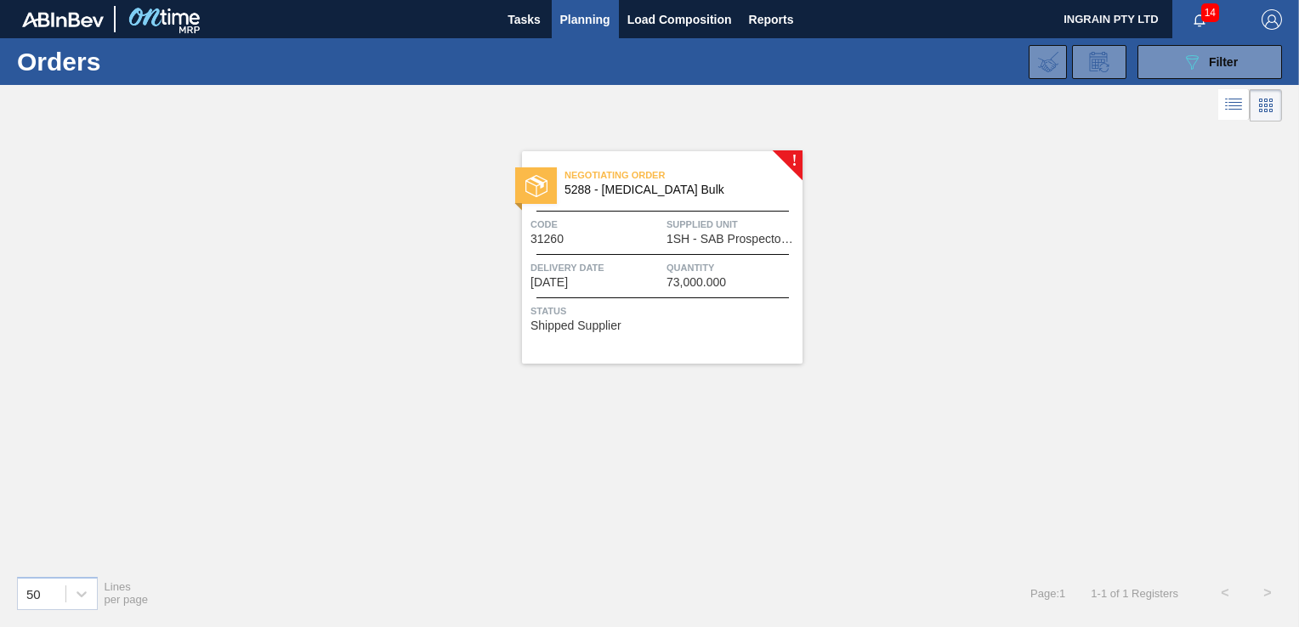
click at [599, 178] on span "Negotiating Order" at bounding box center [683, 175] width 238 height 17
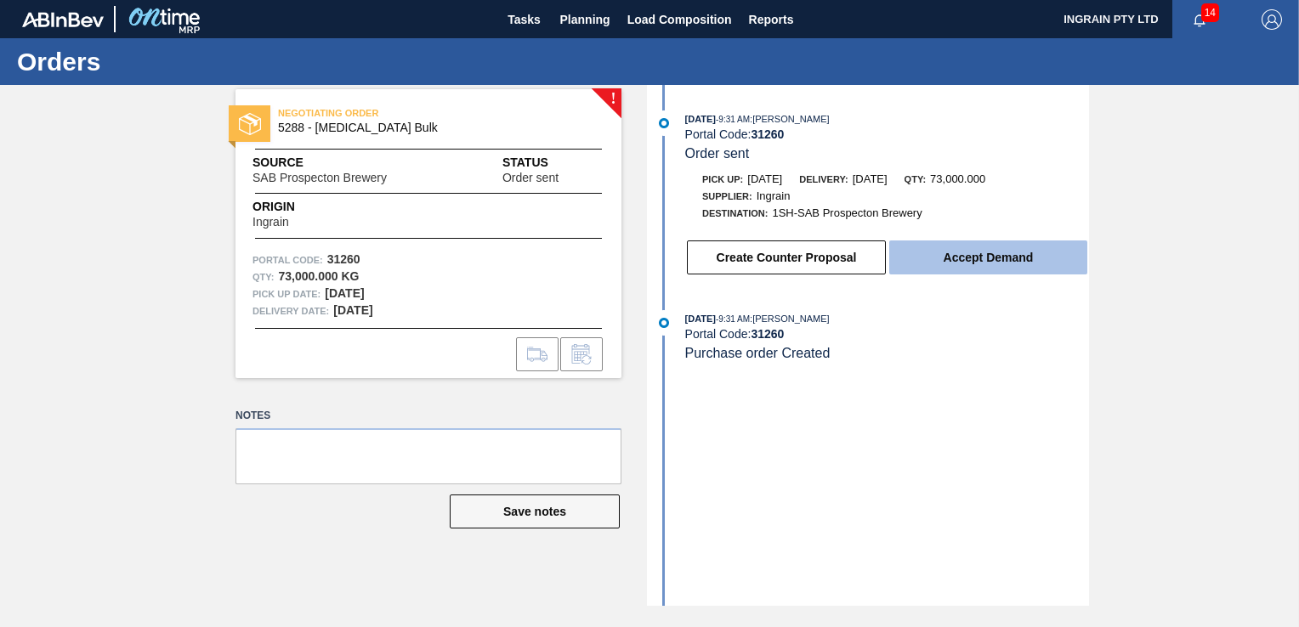
click at [966, 262] on button "Accept Demand" at bounding box center [988, 258] width 198 height 34
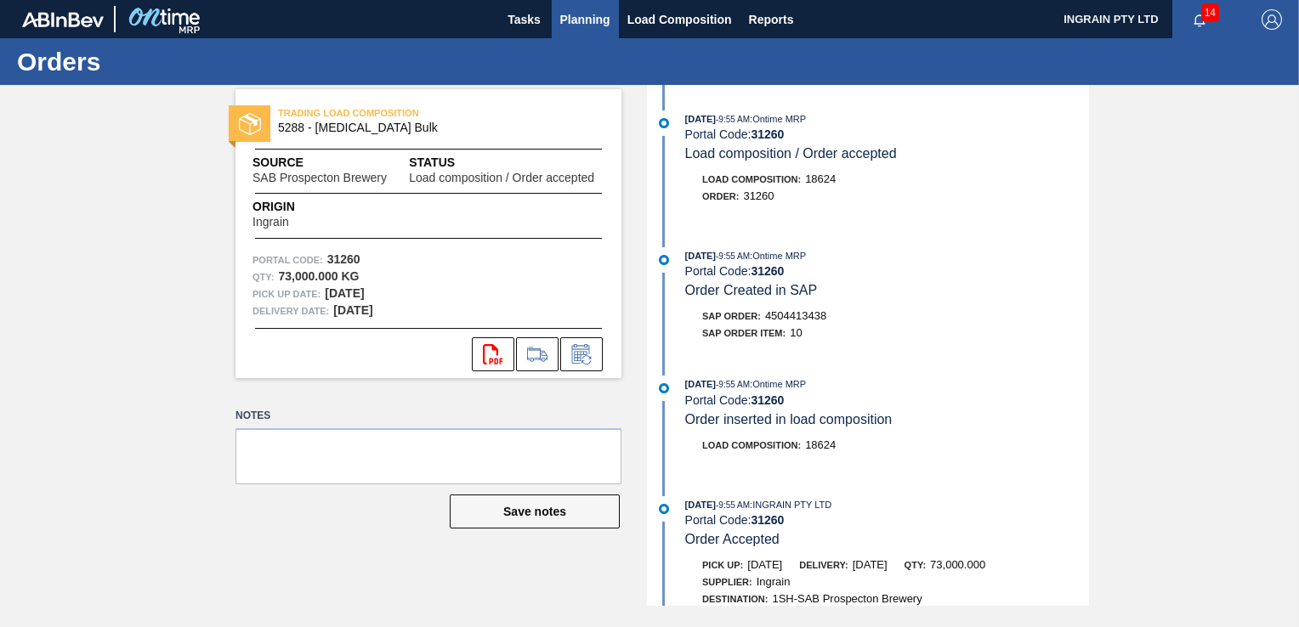
click at [601, 19] on span "Planning" at bounding box center [585, 19] width 50 height 20
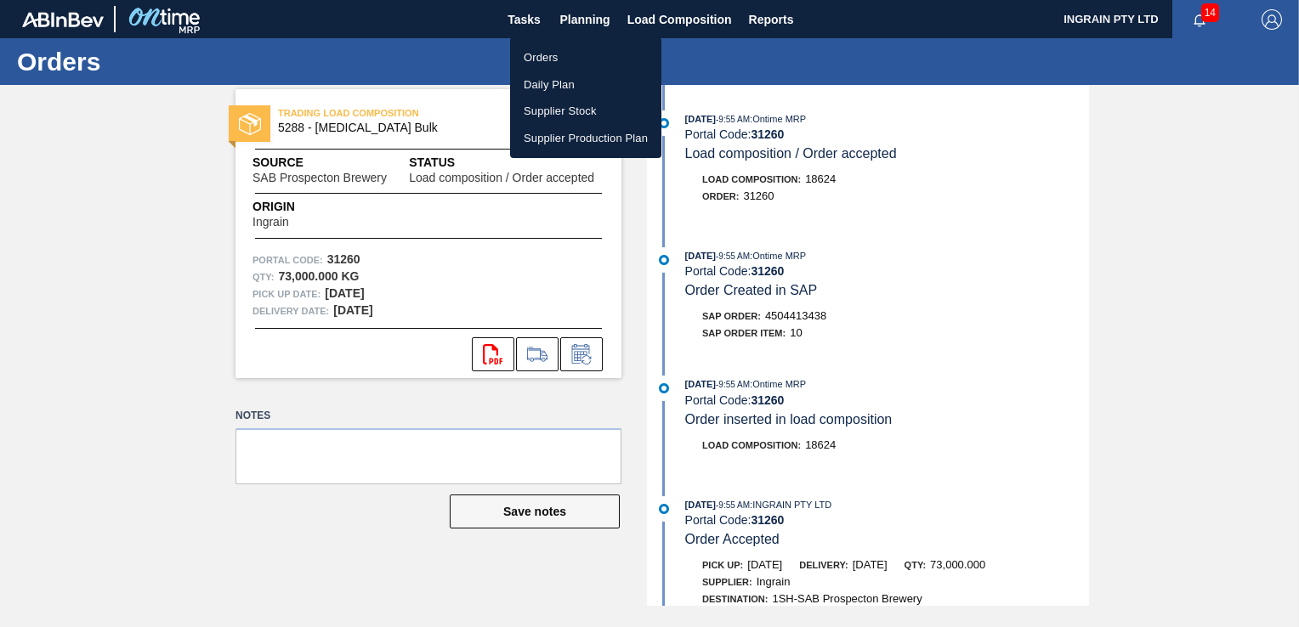
click at [554, 49] on li "Orders" at bounding box center [585, 57] width 151 height 27
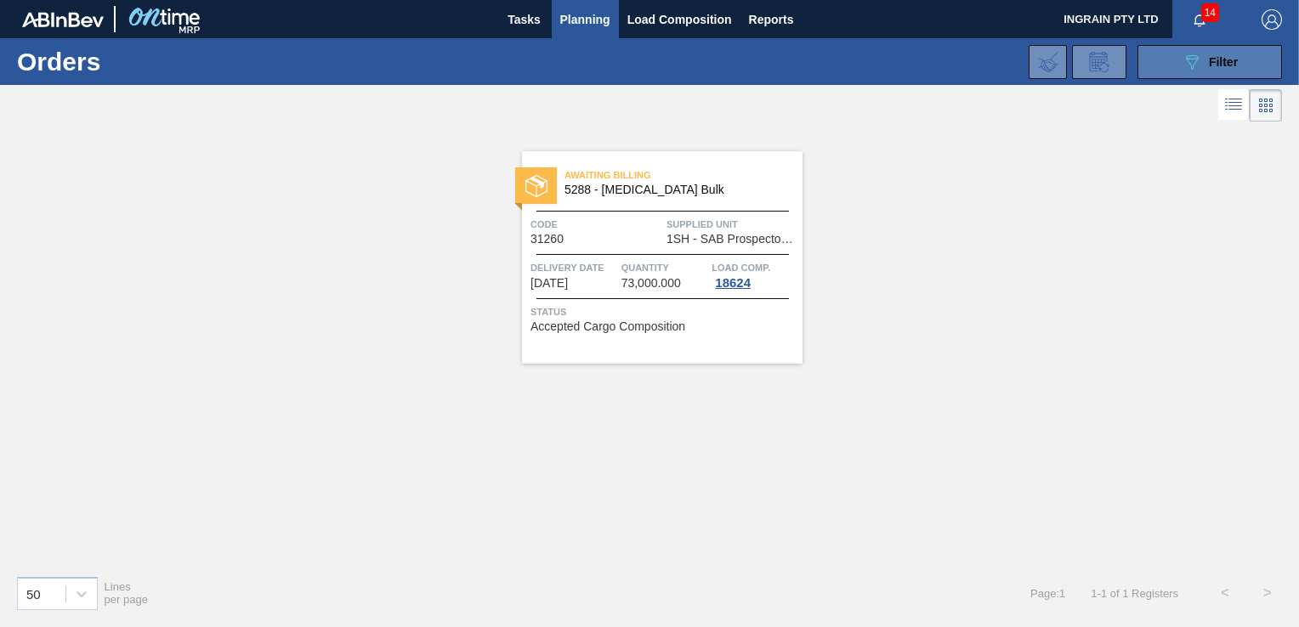
click at [1175, 51] on button "089F7B8B-B2A5-4AFE-B5C0-19BA573D28AC Filter" at bounding box center [1209, 62] width 144 height 34
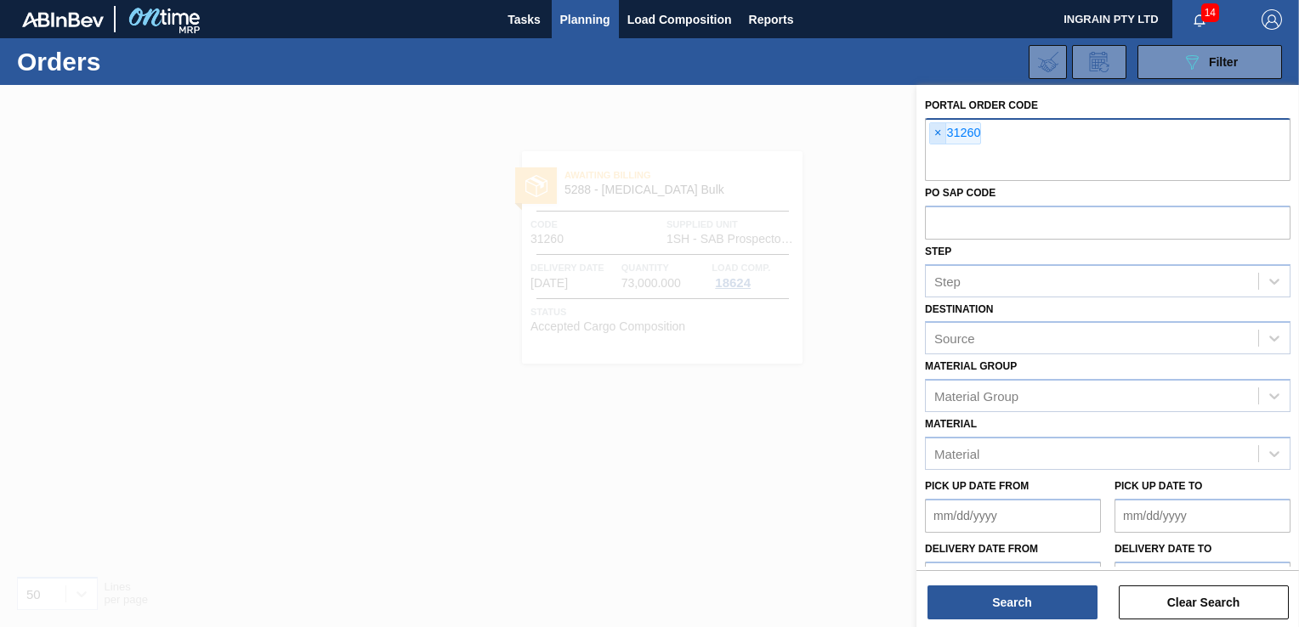
click at [938, 132] on span "×" at bounding box center [938, 133] width 16 height 20
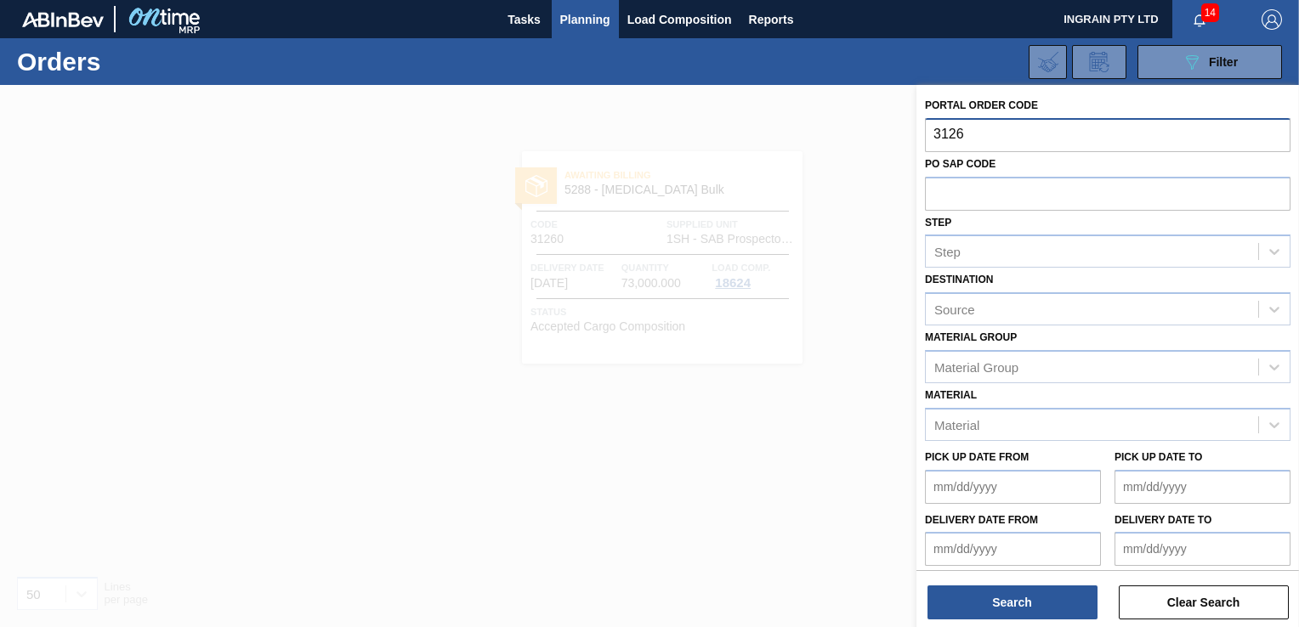
type input "31263"
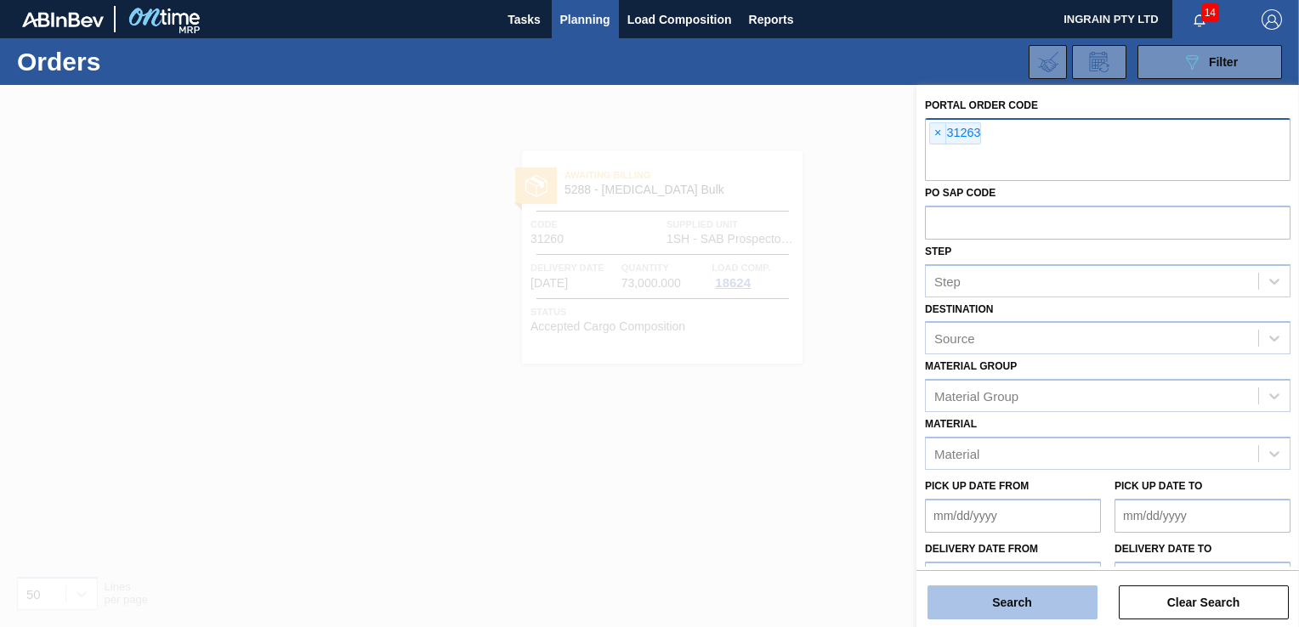
click at [1019, 603] on button "Search" at bounding box center [1012, 603] width 170 height 34
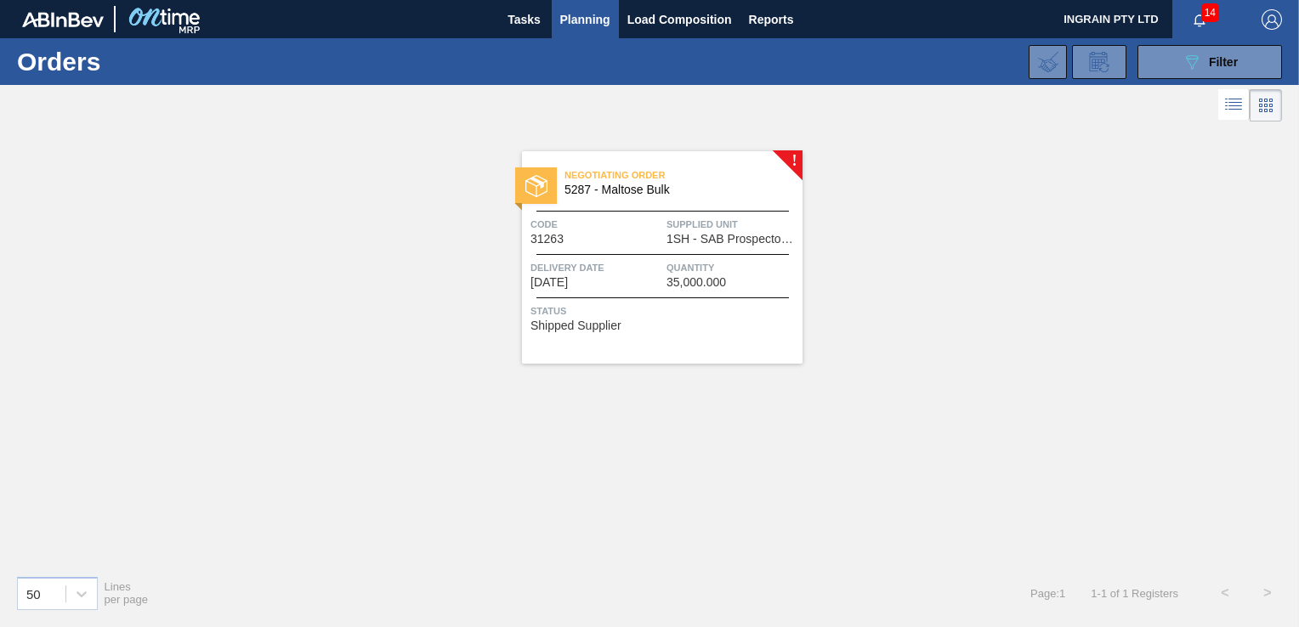
click at [664, 233] on div "Code 31263 Supplied Unit 1SH - SAB Prospecton Brewery" at bounding box center [662, 231] width 280 height 30
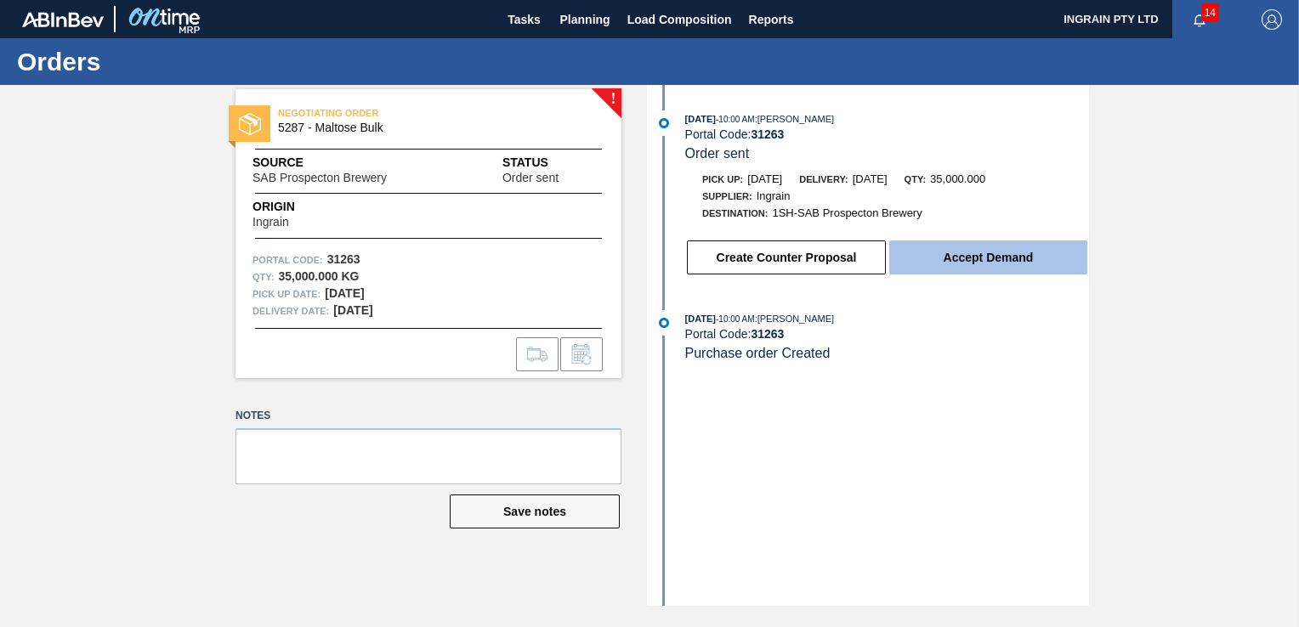
click at [952, 257] on button "Accept Demand" at bounding box center [988, 258] width 198 height 34
